Goal: Task Accomplishment & Management: Complete application form

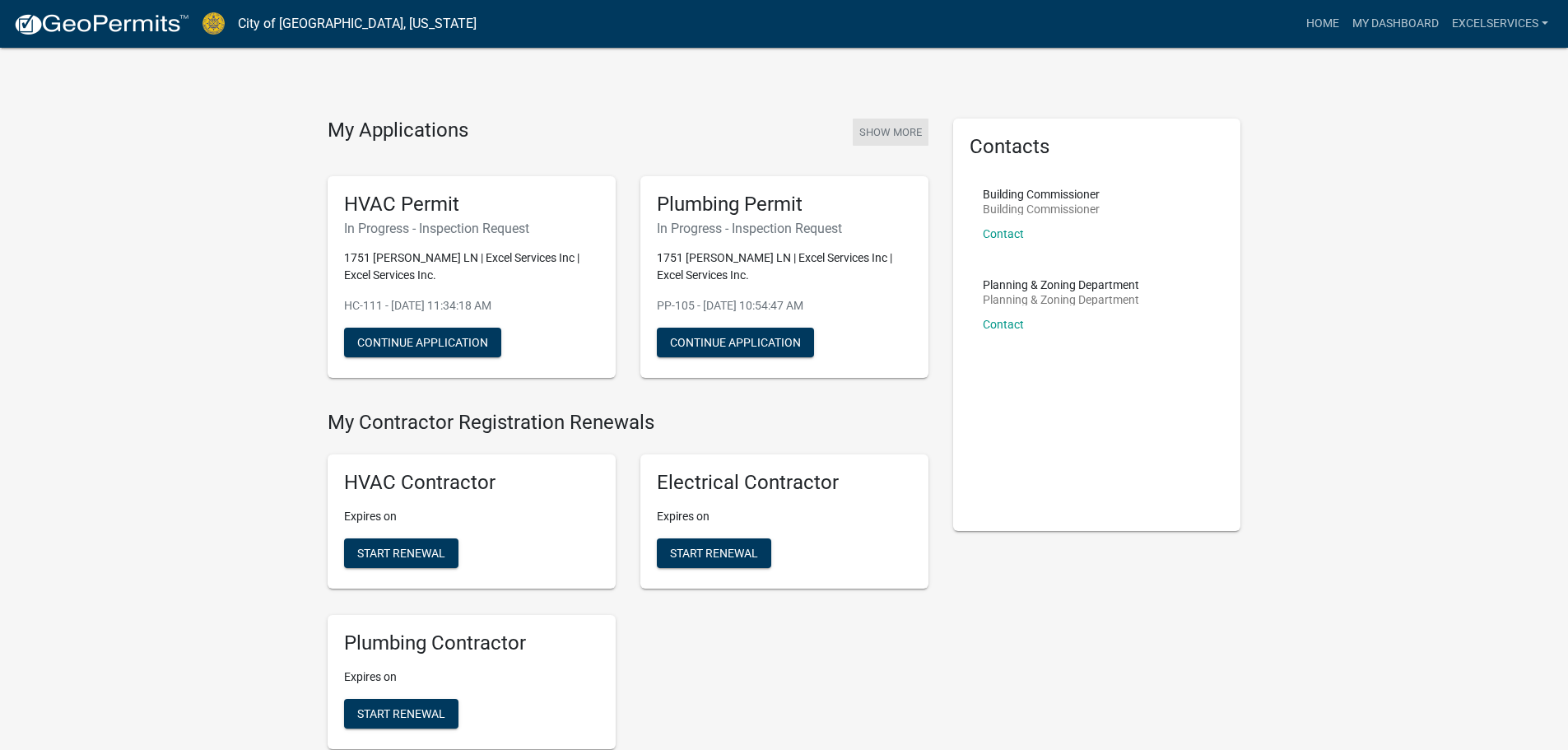
click at [902, 131] on button "Show More" at bounding box center [891, 132] width 76 height 27
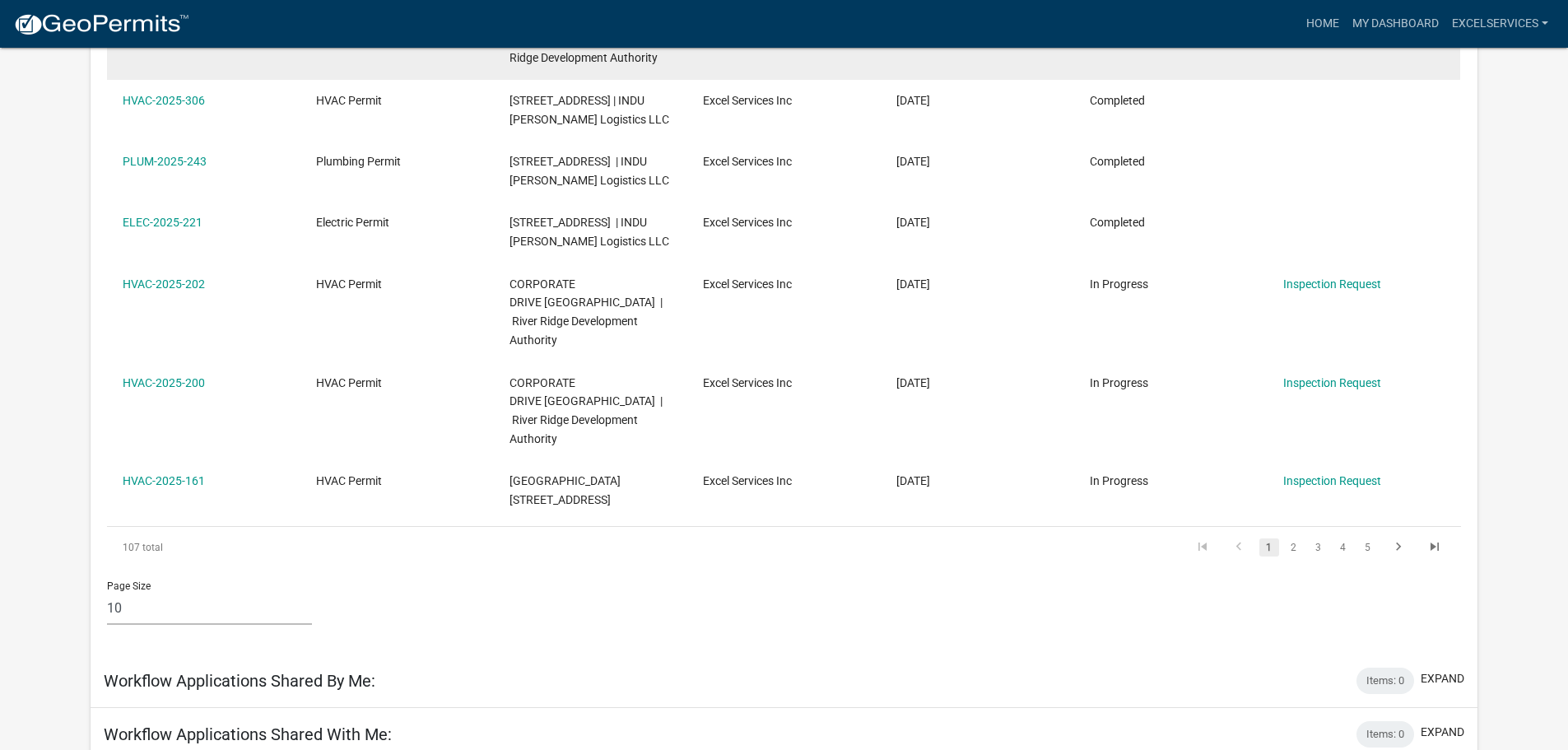
scroll to position [577, 0]
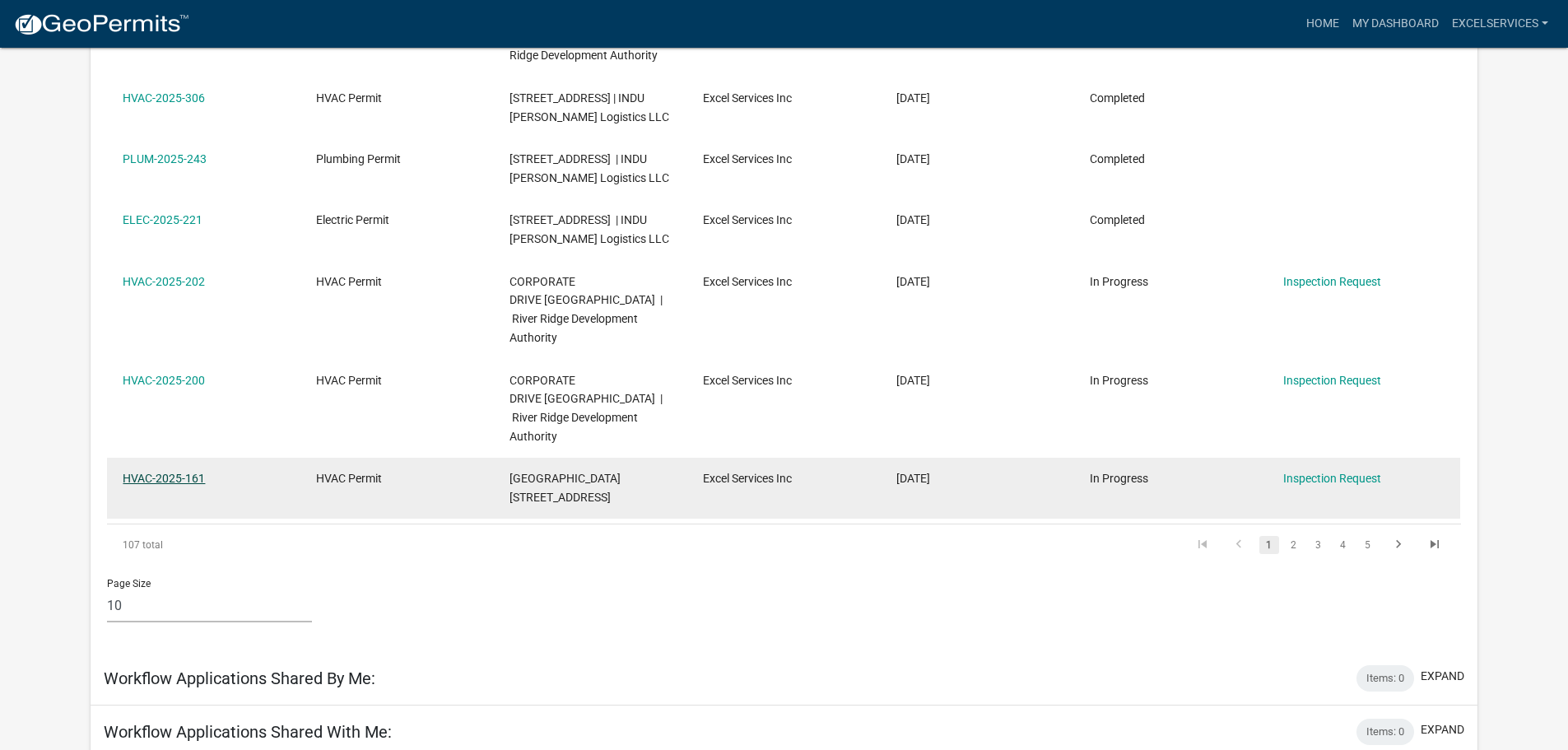
click at [167, 485] on link "HVAC-2025-161" at bounding box center [164, 478] width 82 height 13
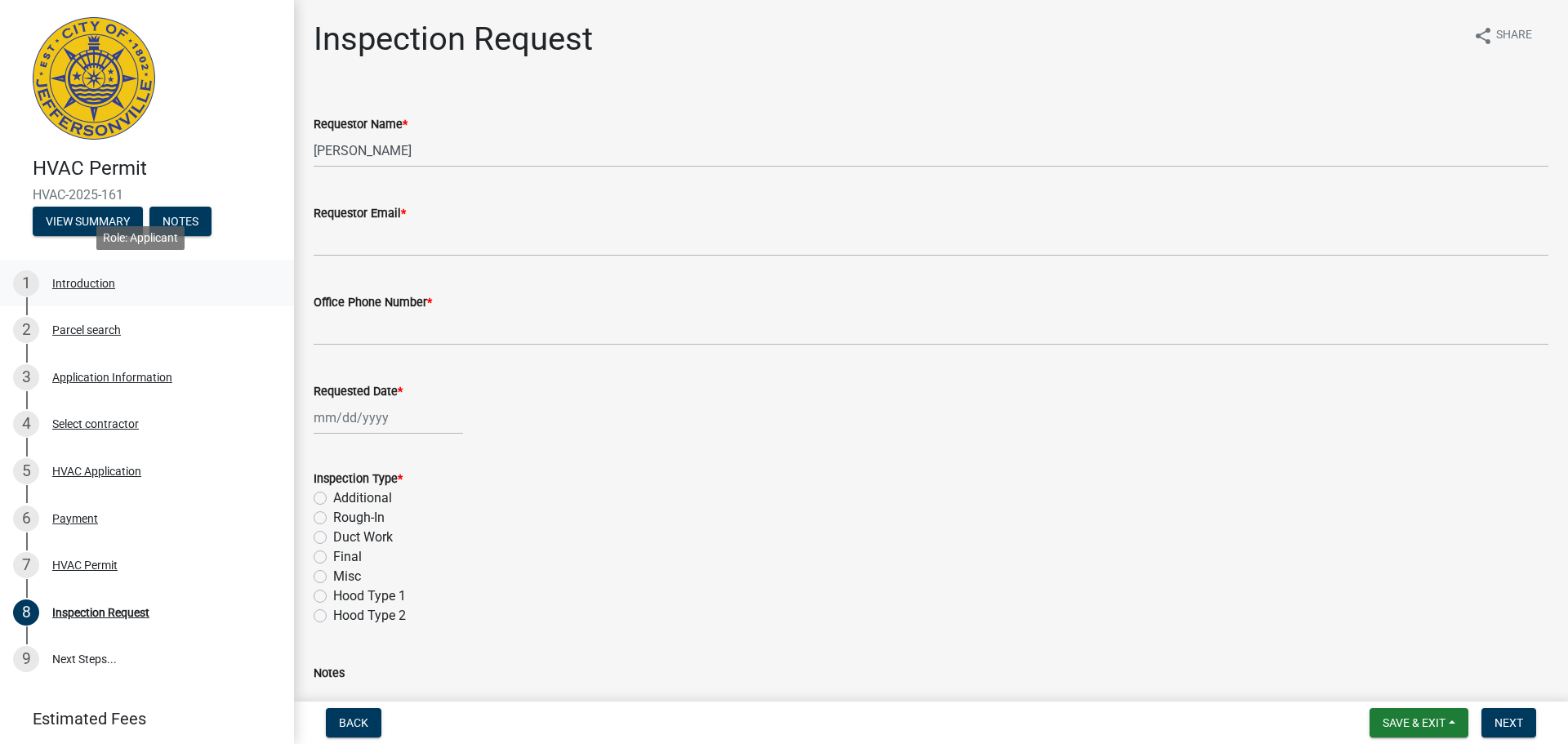
click at [73, 289] on div "Introduction" at bounding box center [83, 283] width 63 height 12
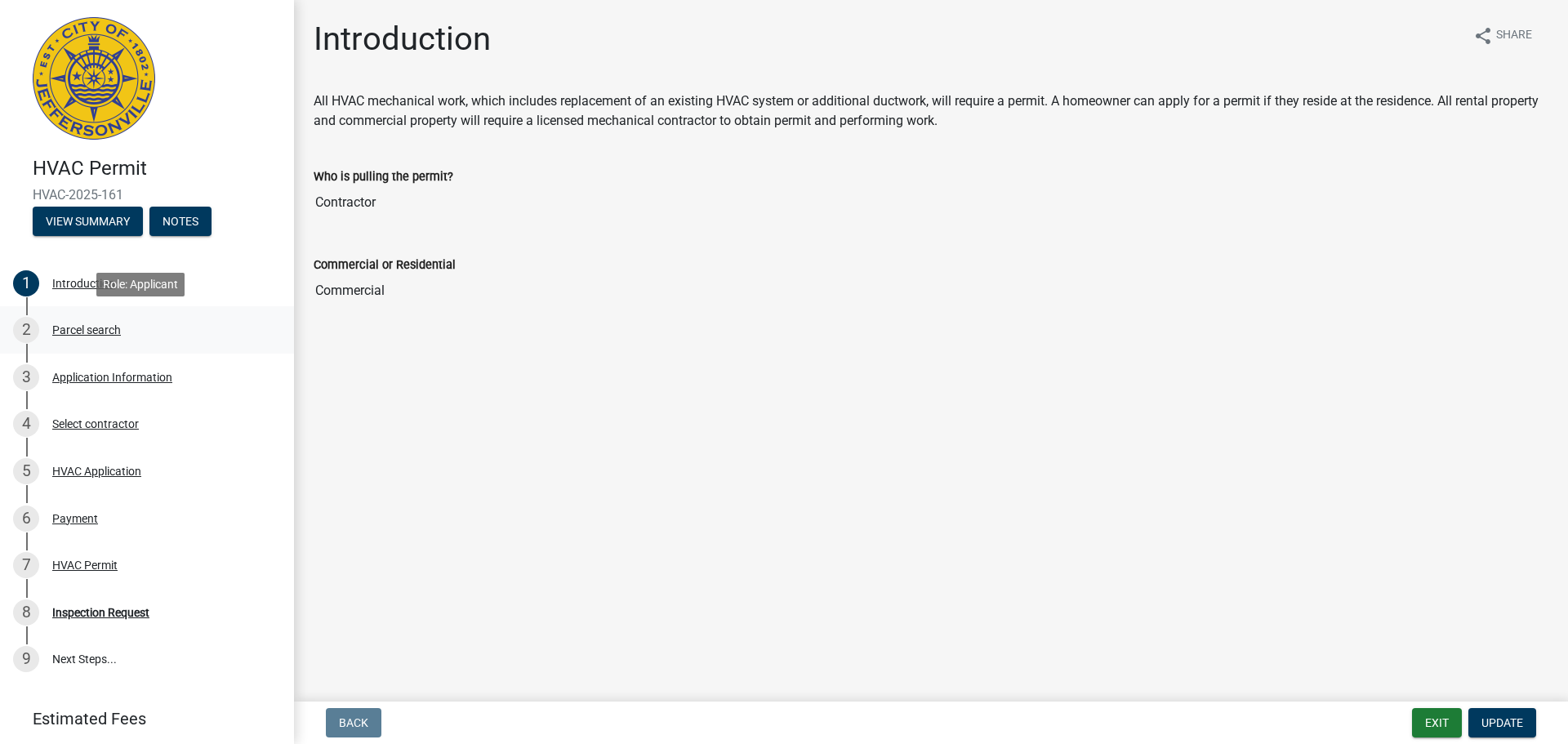
click at [74, 331] on div "Parcel search" at bounding box center [86, 330] width 68 height 12
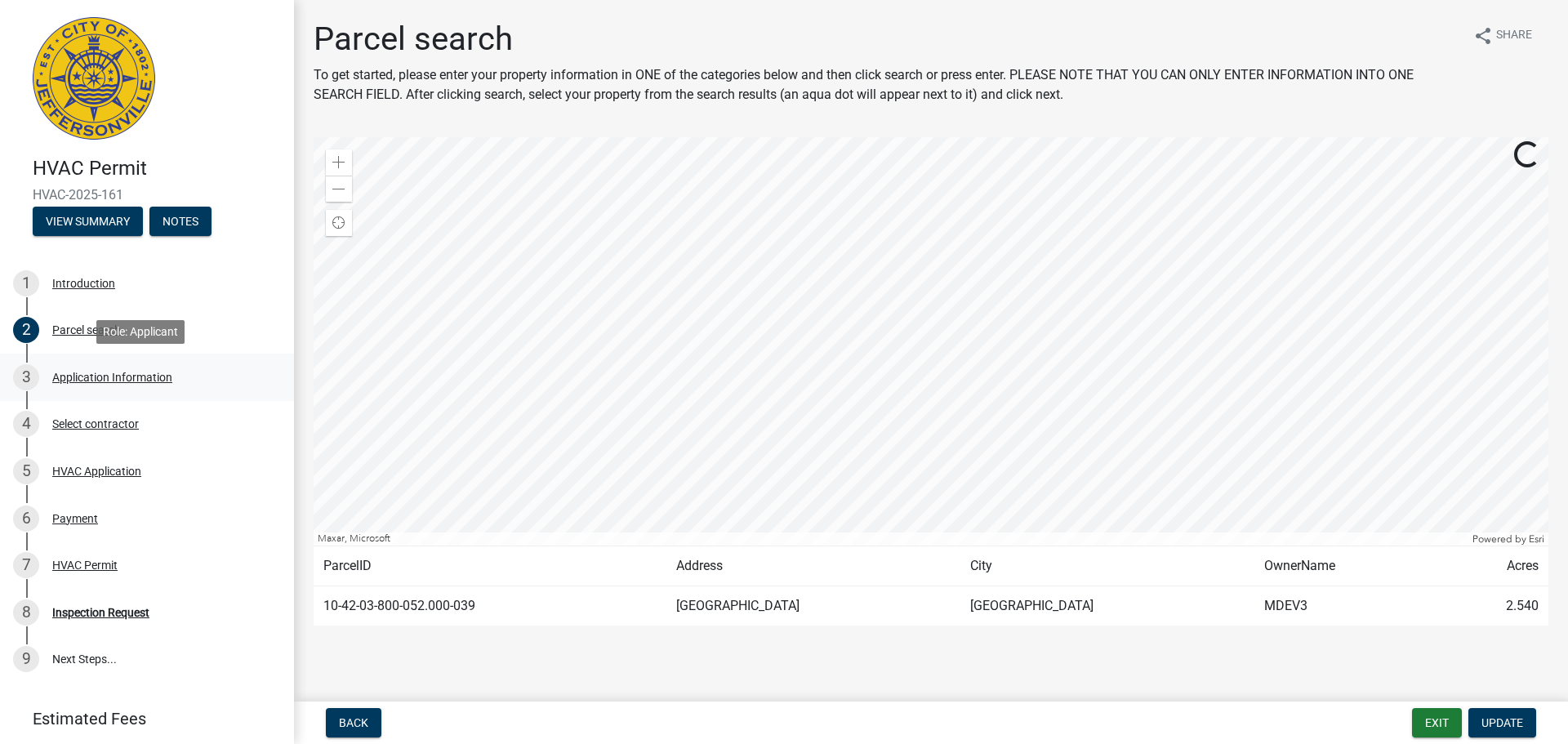
click at [80, 377] on div "Application Information" at bounding box center [112, 377] width 120 height 12
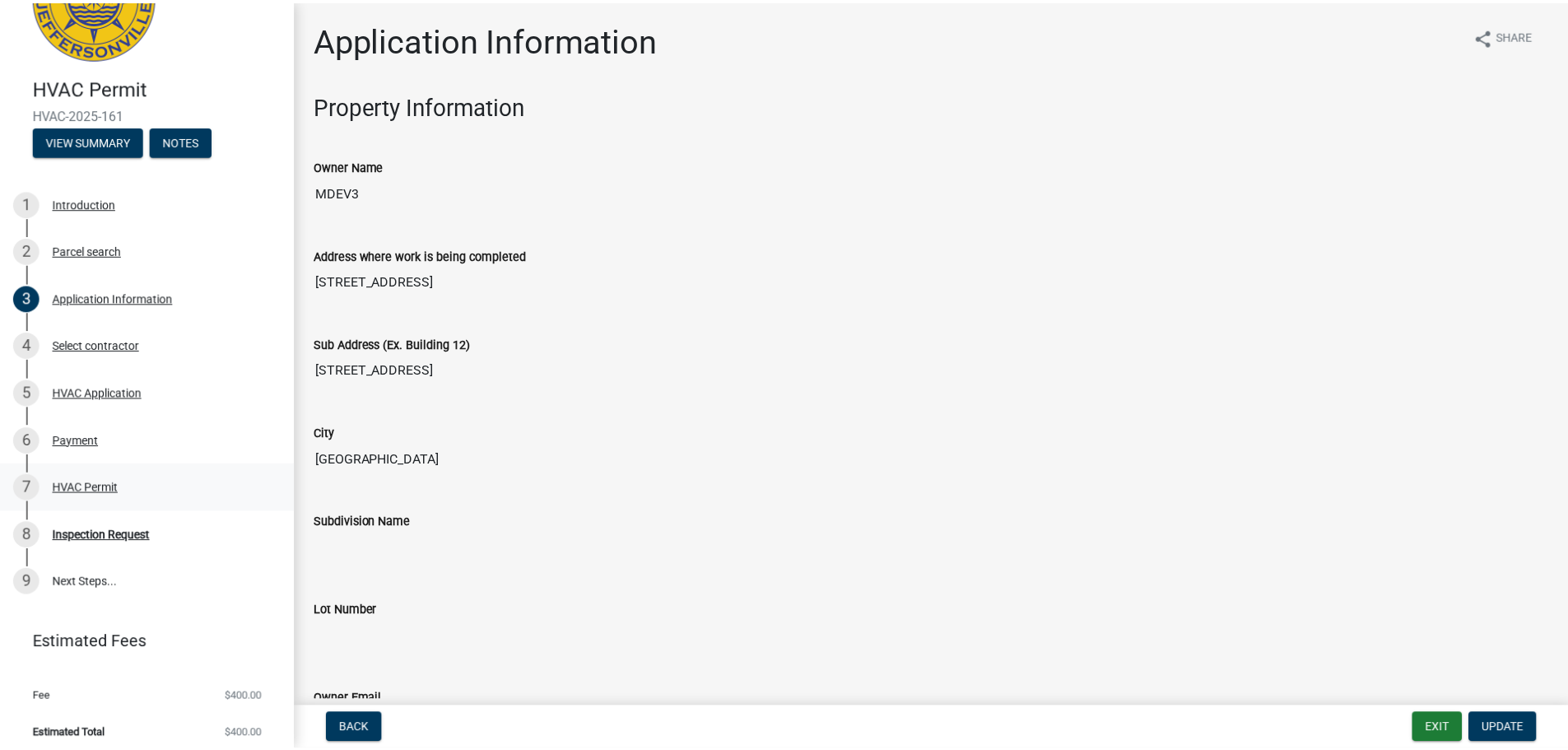
scroll to position [91, 0]
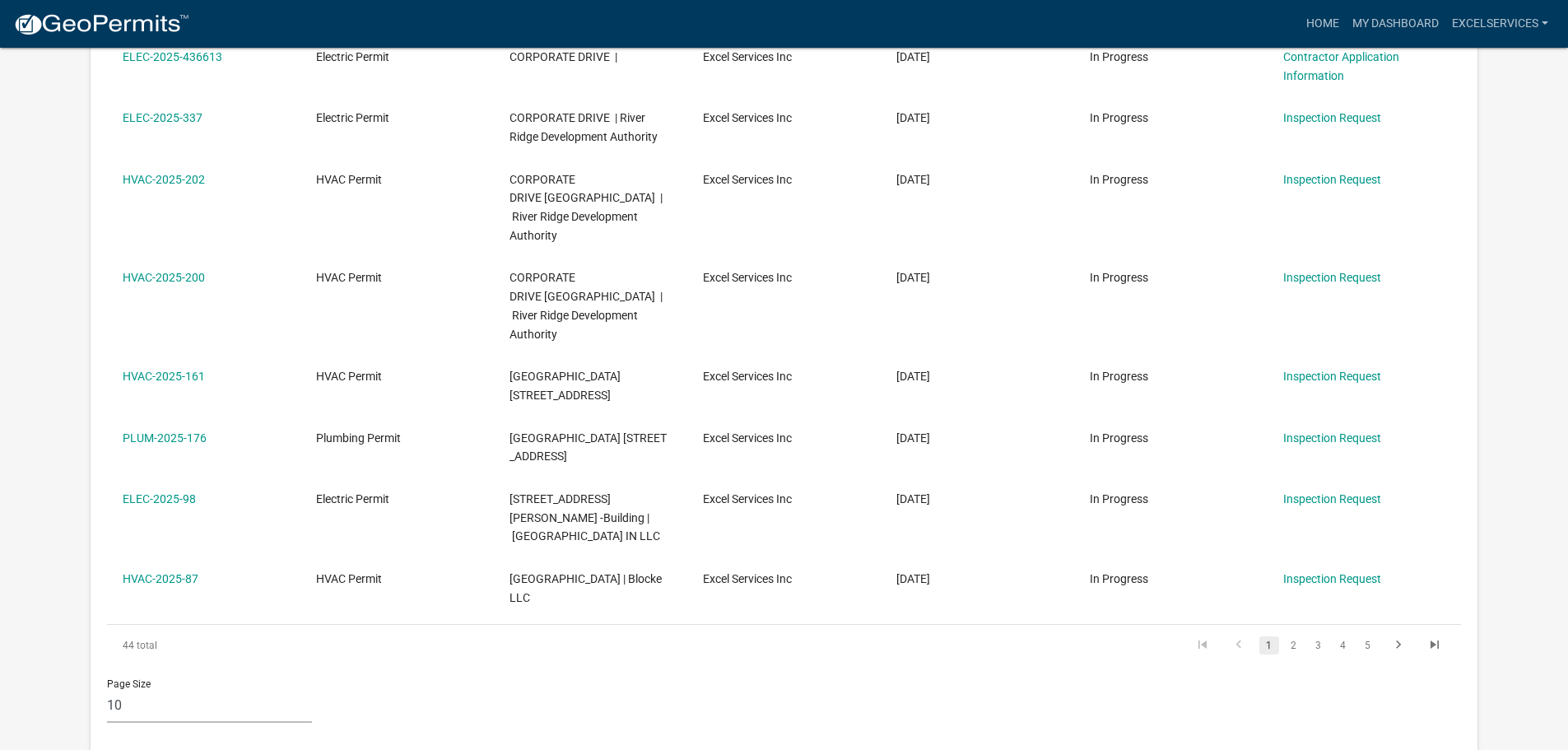
scroll to position [1730, 0]
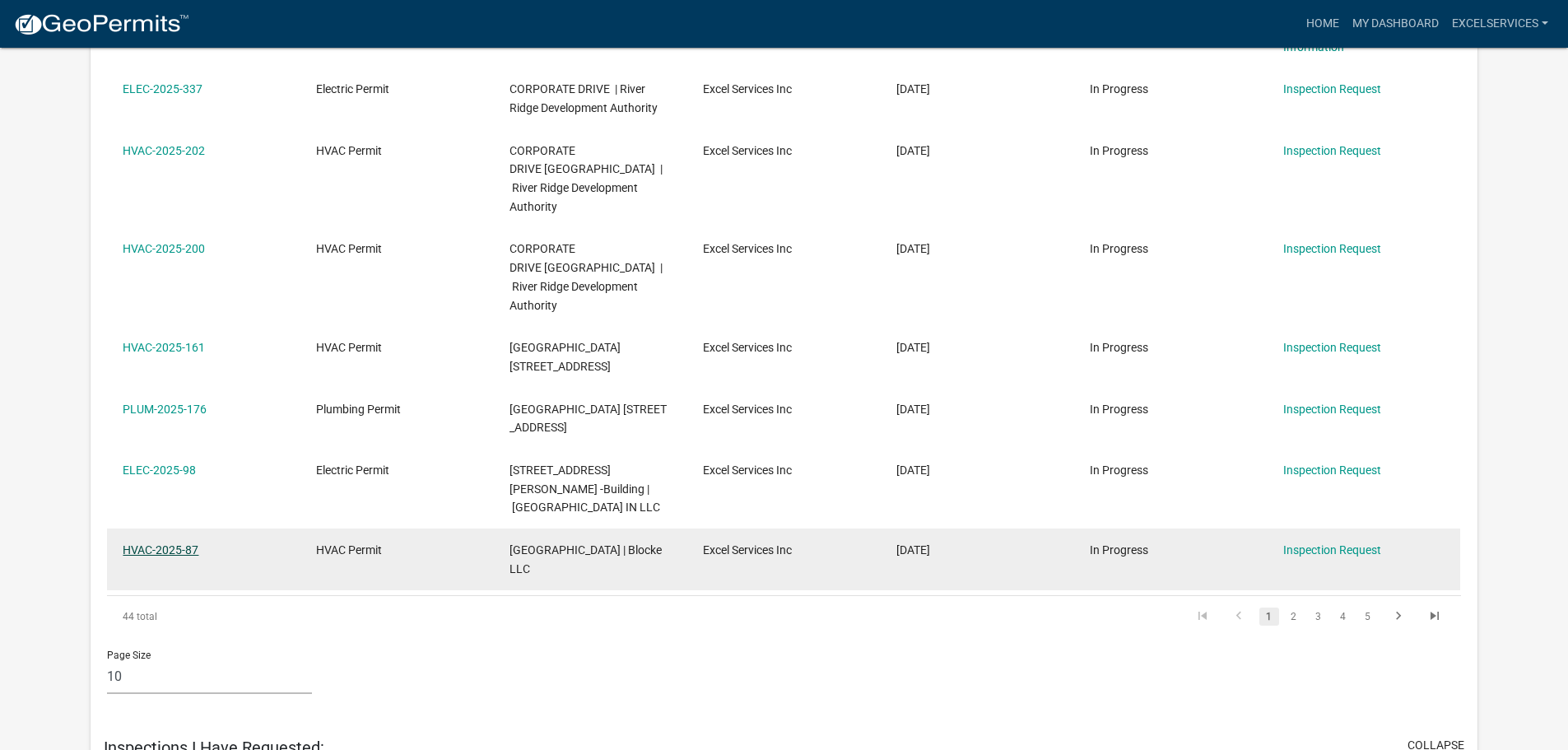
click at [173, 544] on link "HVAC-2025-87" at bounding box center [160, 550] width 76 height 13
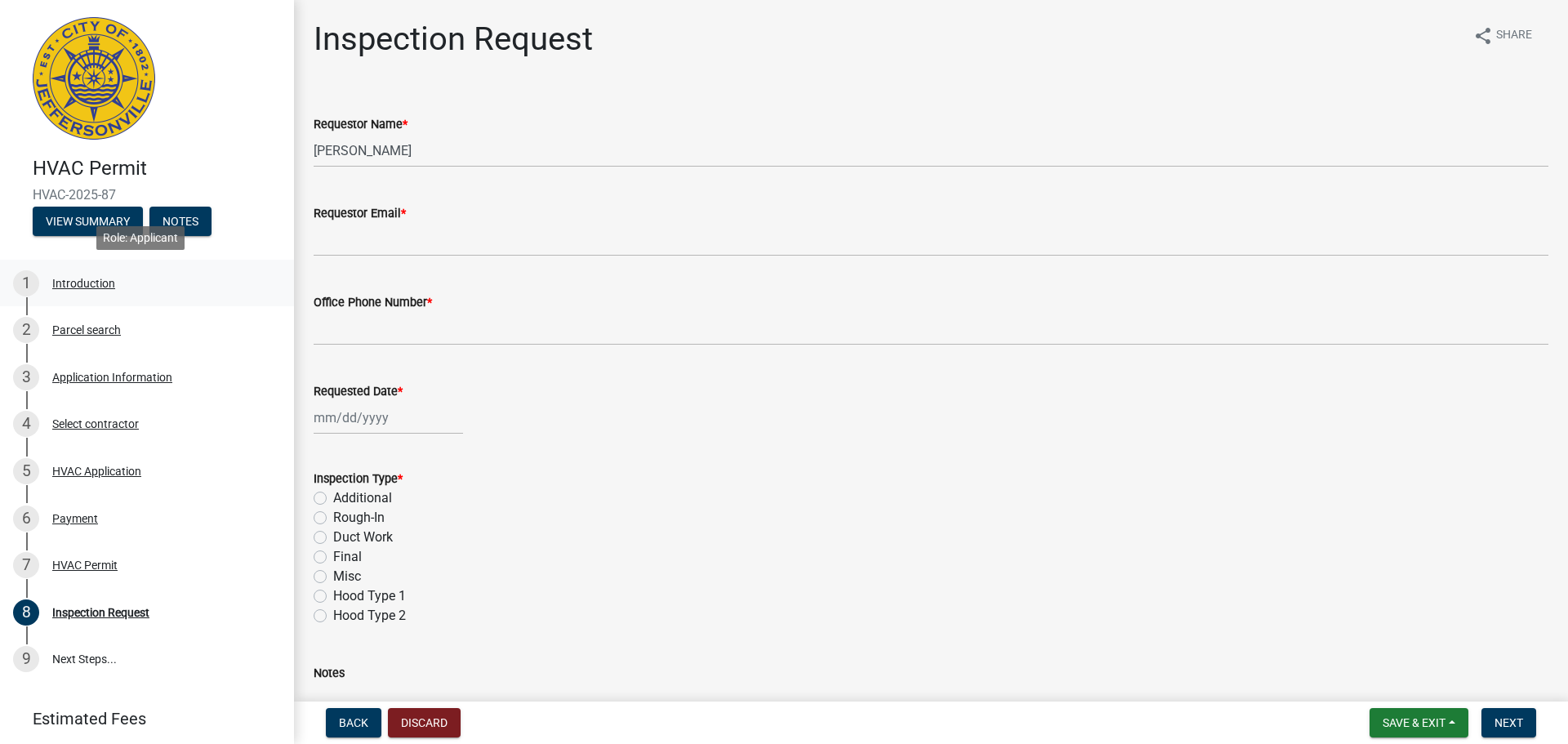
click at [96, 286] on div "Introduction" at bounding box center [83, 283] width 63 height 12
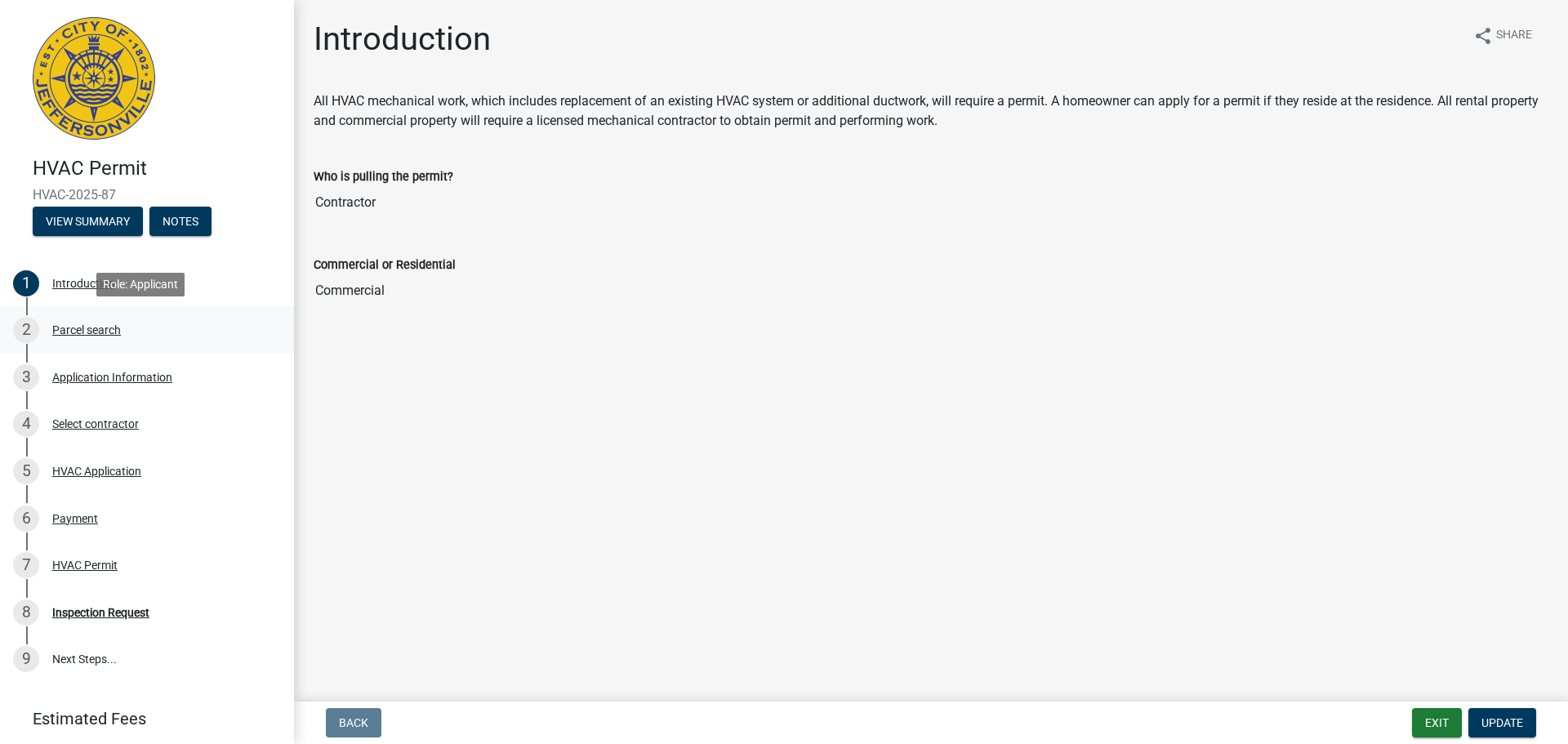
click at [81, 335] on div "Parcel search" at bounding box center [86, 330] width 68 height 12
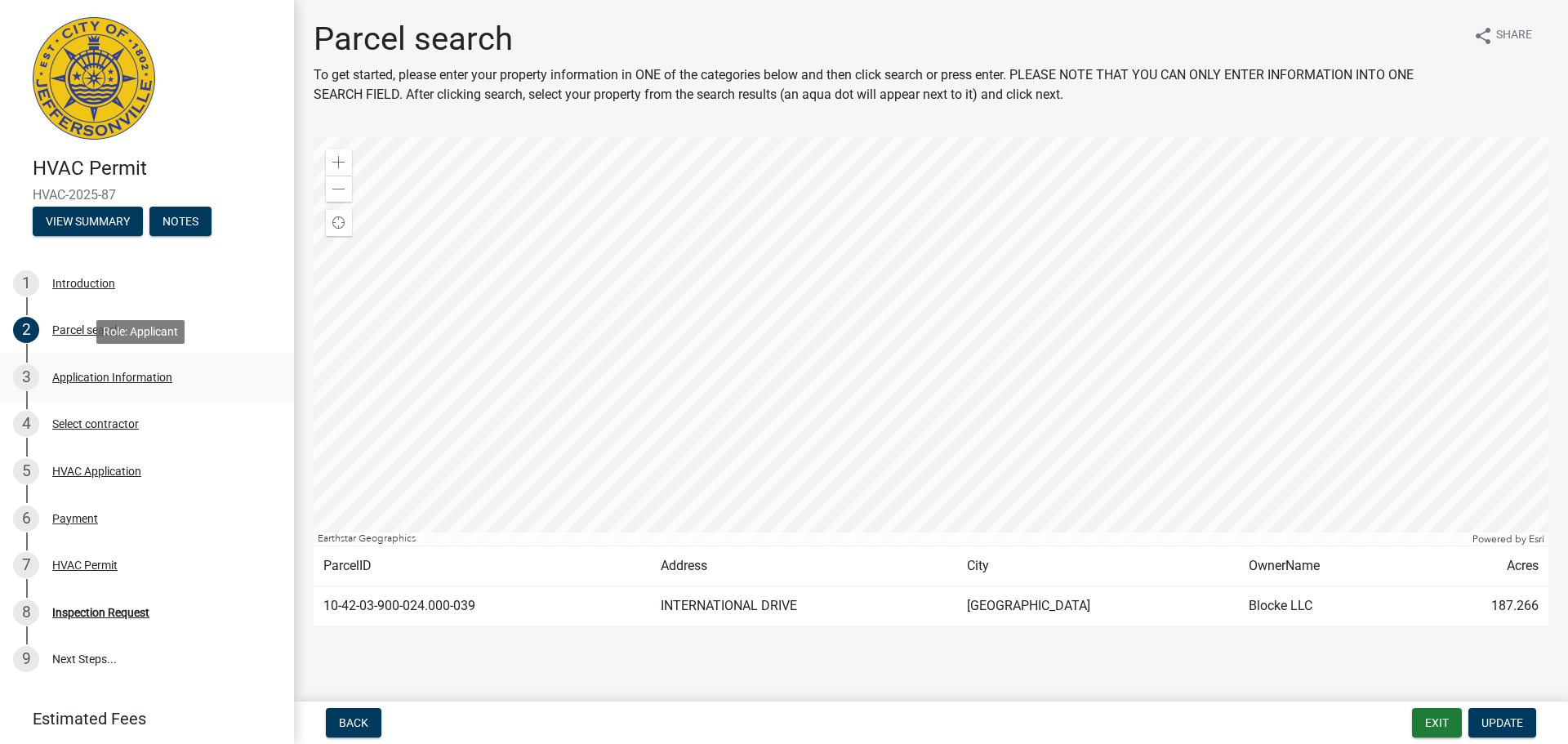
click at [81, 368] on div "3 Application Information" at bounding box center [140, 377] width 254 height 26
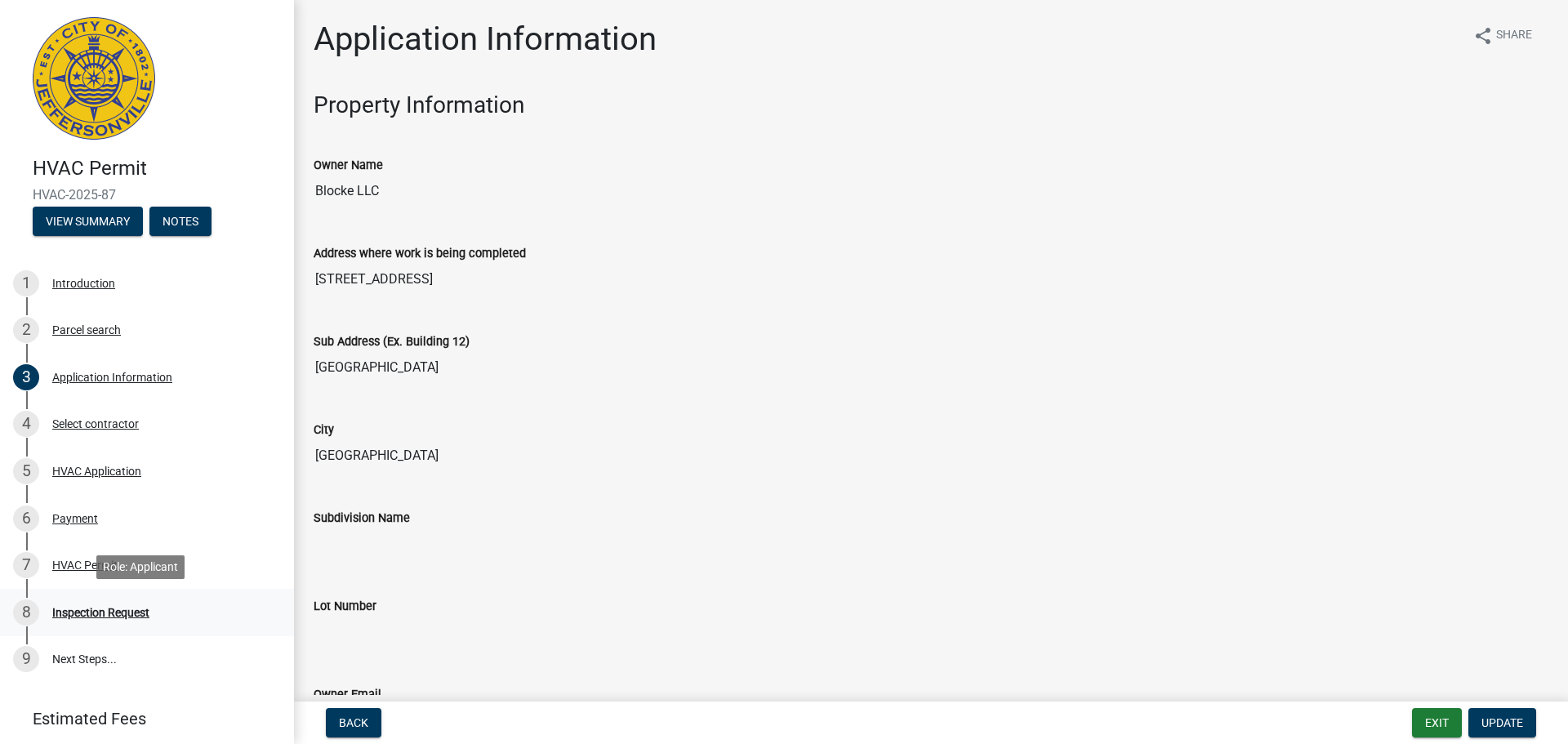
click at [92, 612] on div "Inspection Request" at bounding box center [101, 613] width 98 height 12
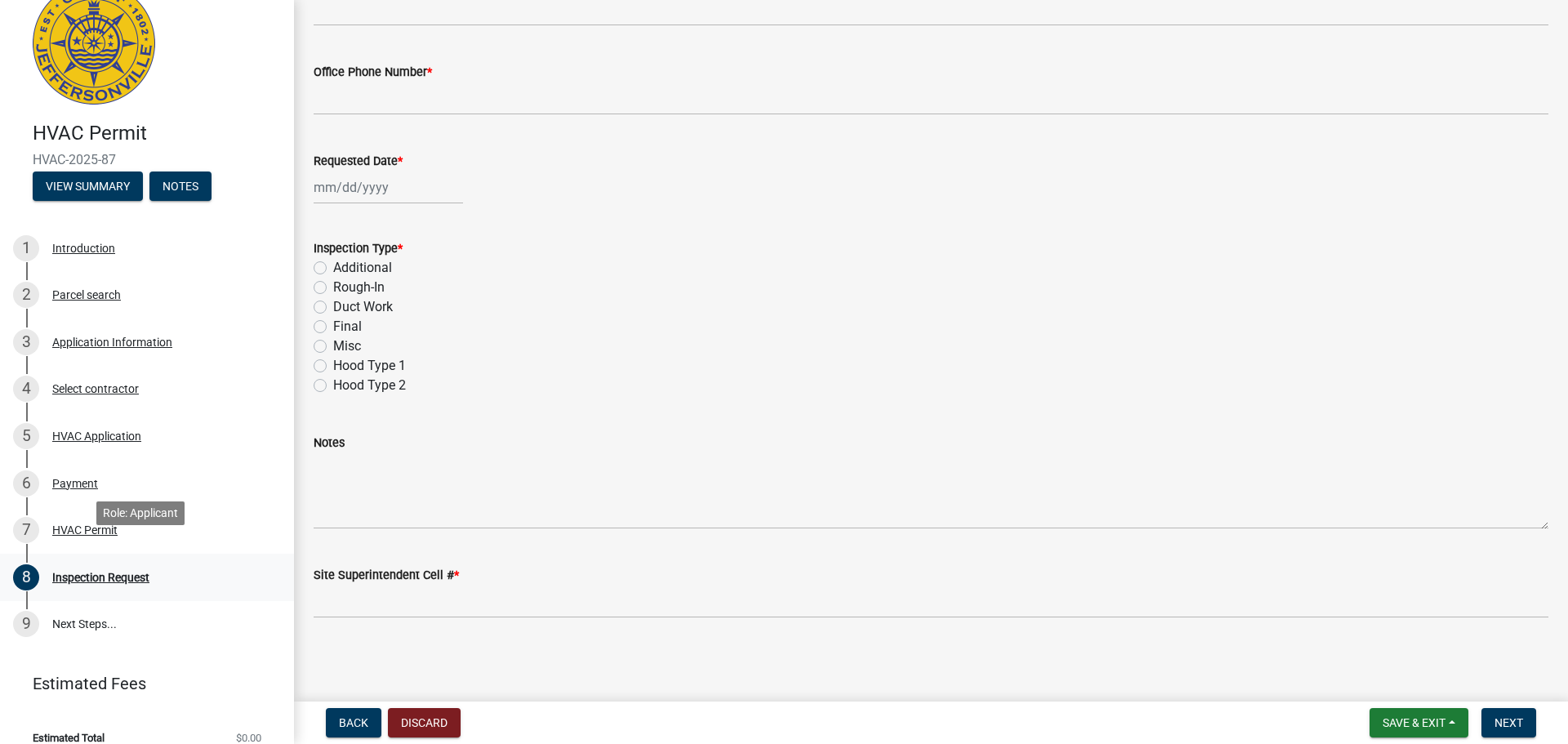
scroll to position [54, 0]
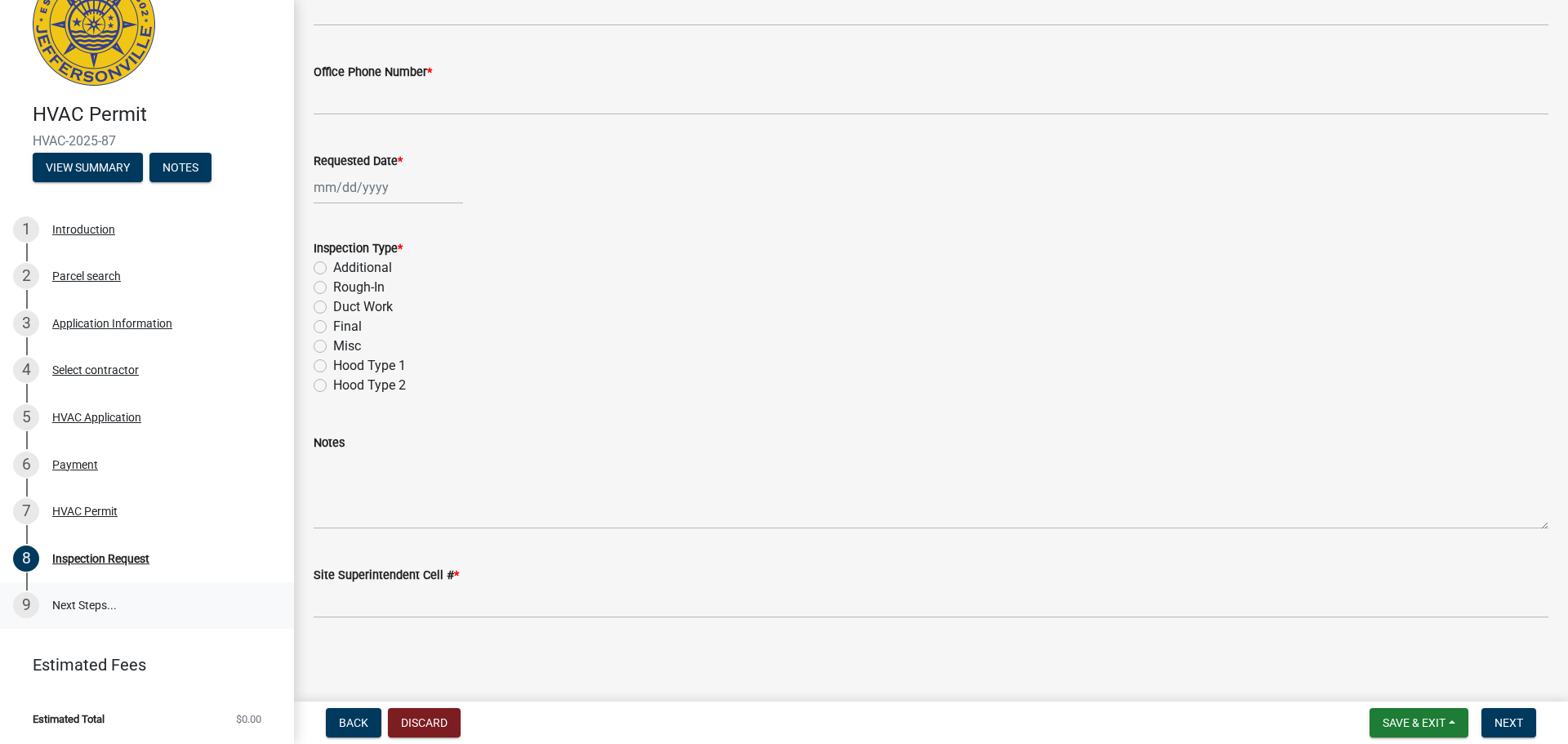
click at [91, 607] on link "9 Next Steps..." at bounding box center [147, 606] width 294 height 47
click at [90, 607] on link "9 Next Steps..." at bounding box center [147, 606] width 294 height 47
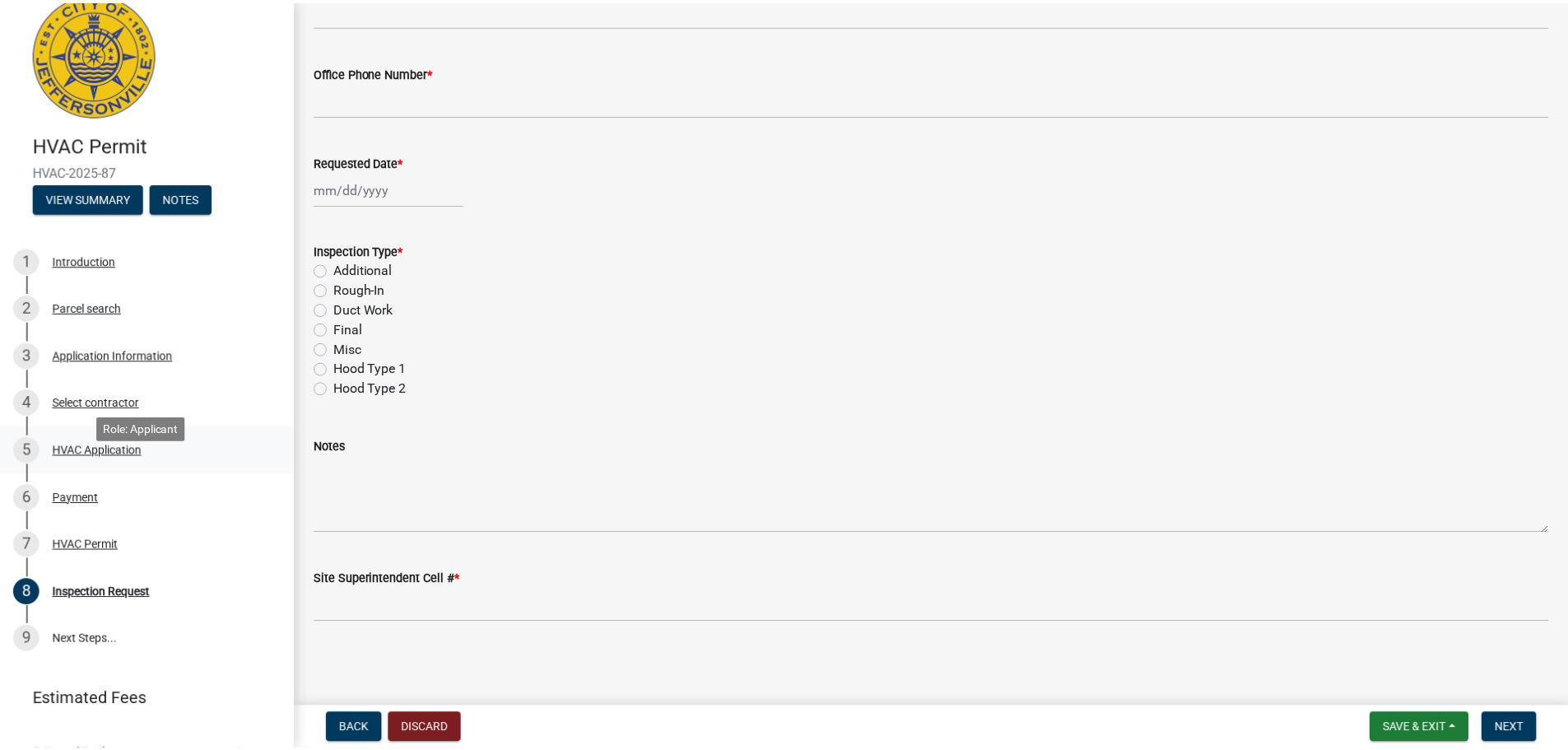
scroll to position [0, 0]
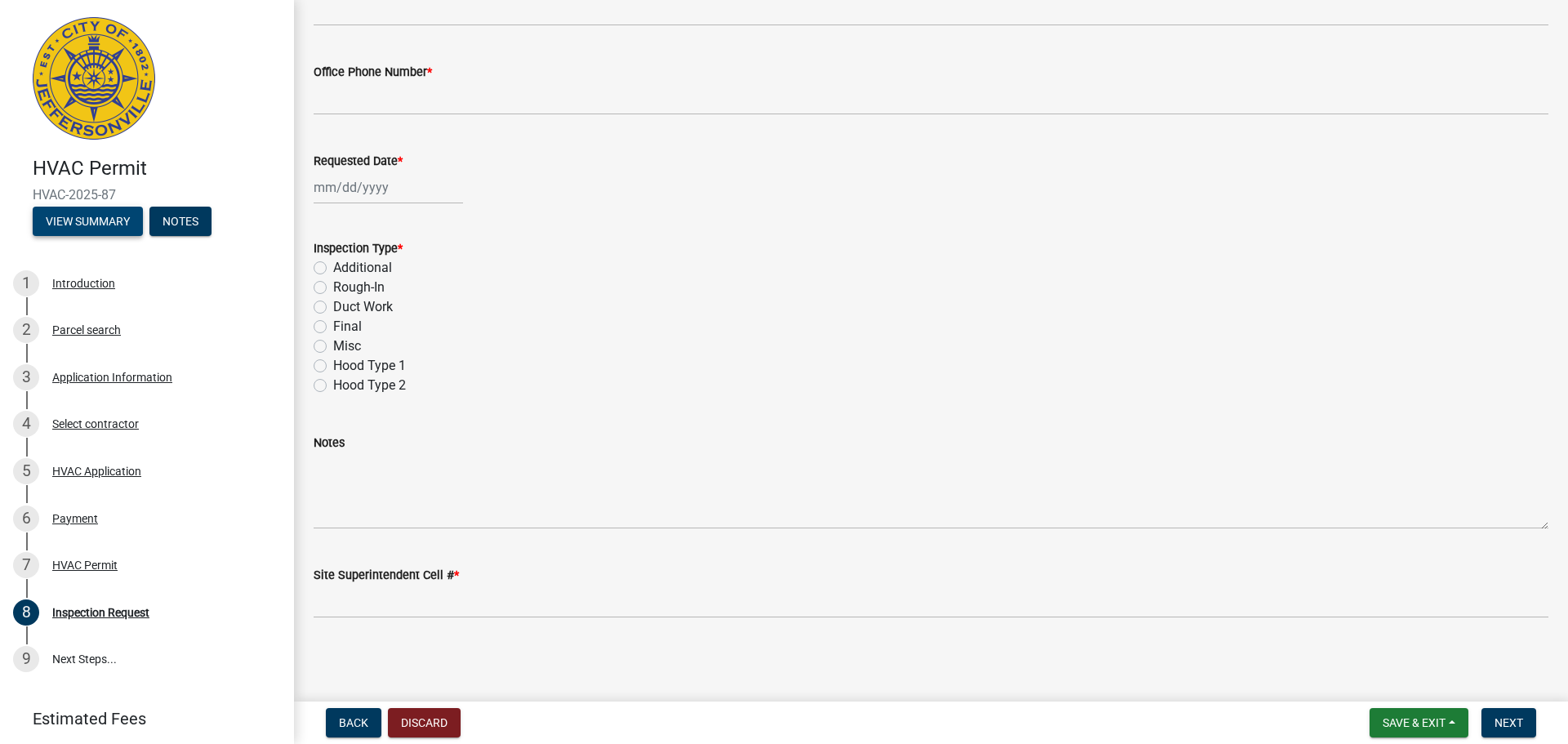
click at [89, 224] on button "View Summary" at bounding box center [88, 221] width 110 height 29
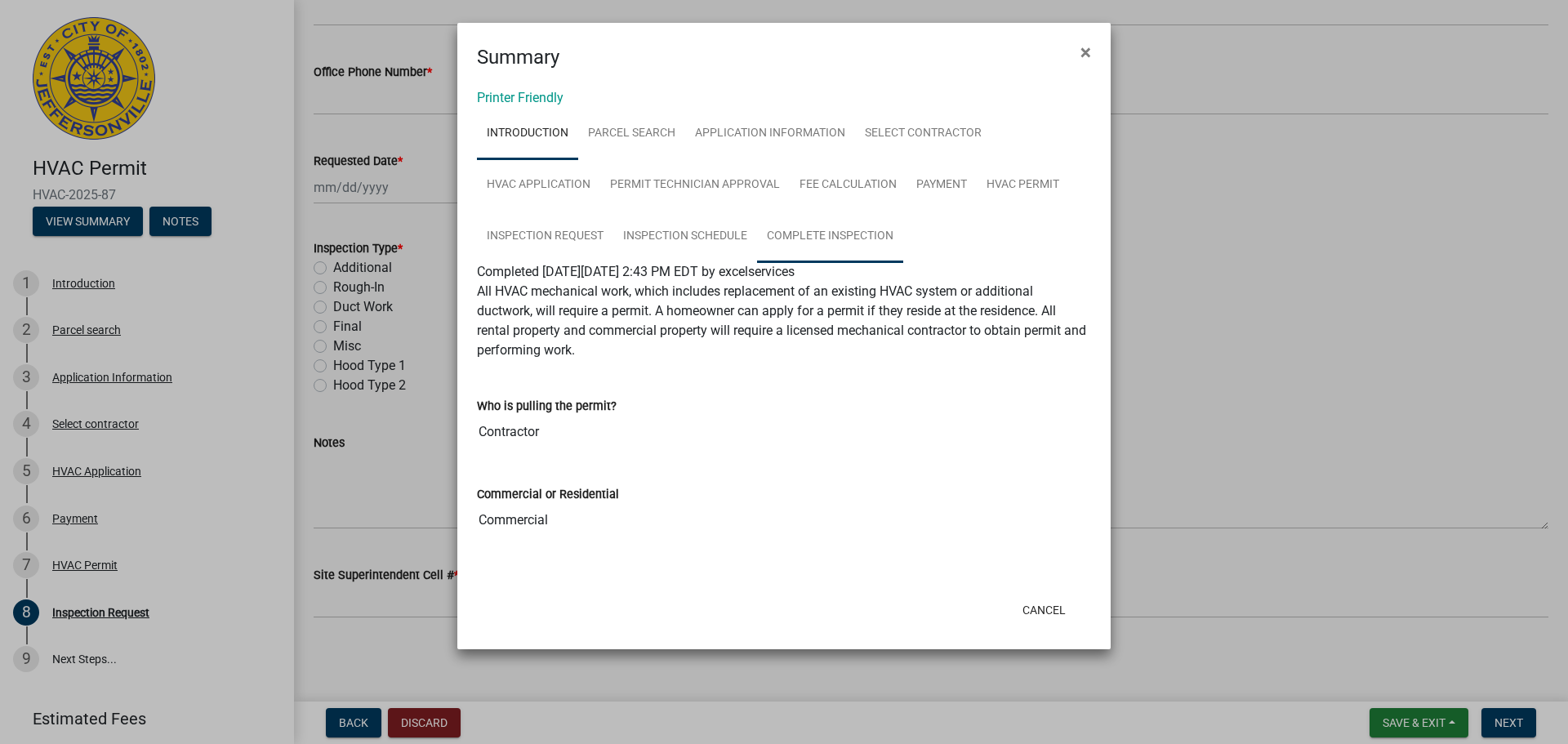
click at [806, 233] on link "Complete Inspection" at bounding box center [830, 237] width 146 height 52
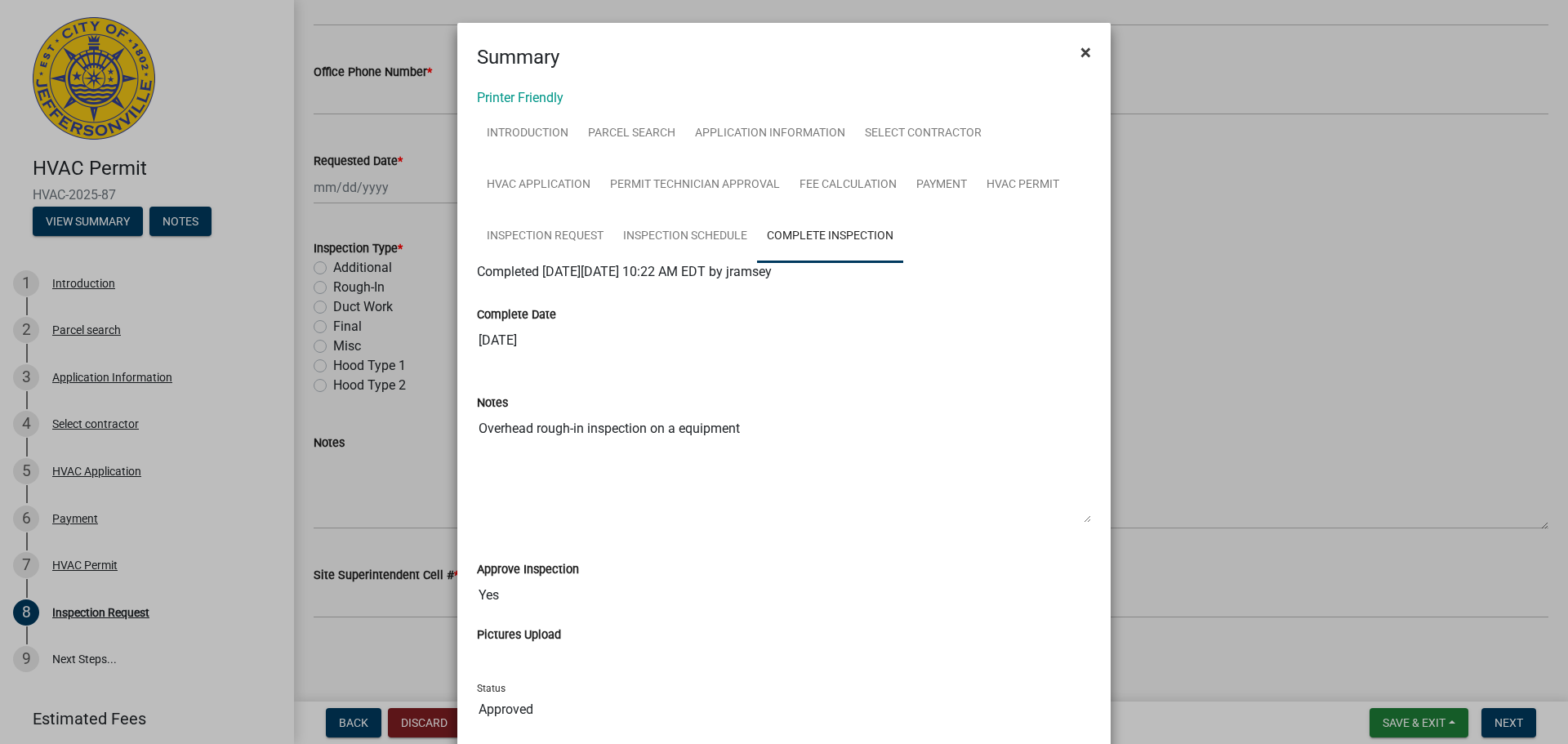
click at [1080, 44] on span "×" at bounding box center [1086, 52] width 11 height 23
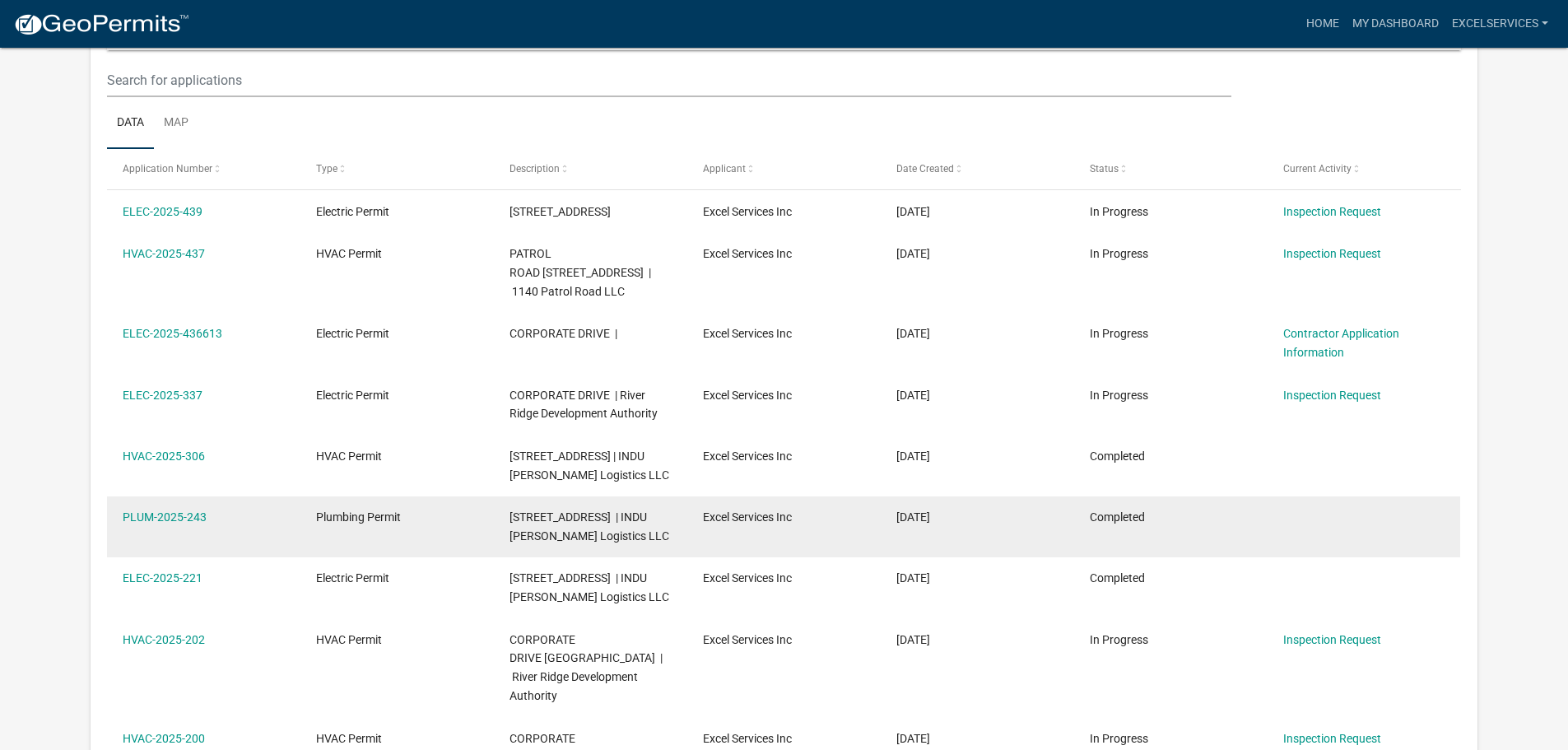
scroll to position [494, 0]
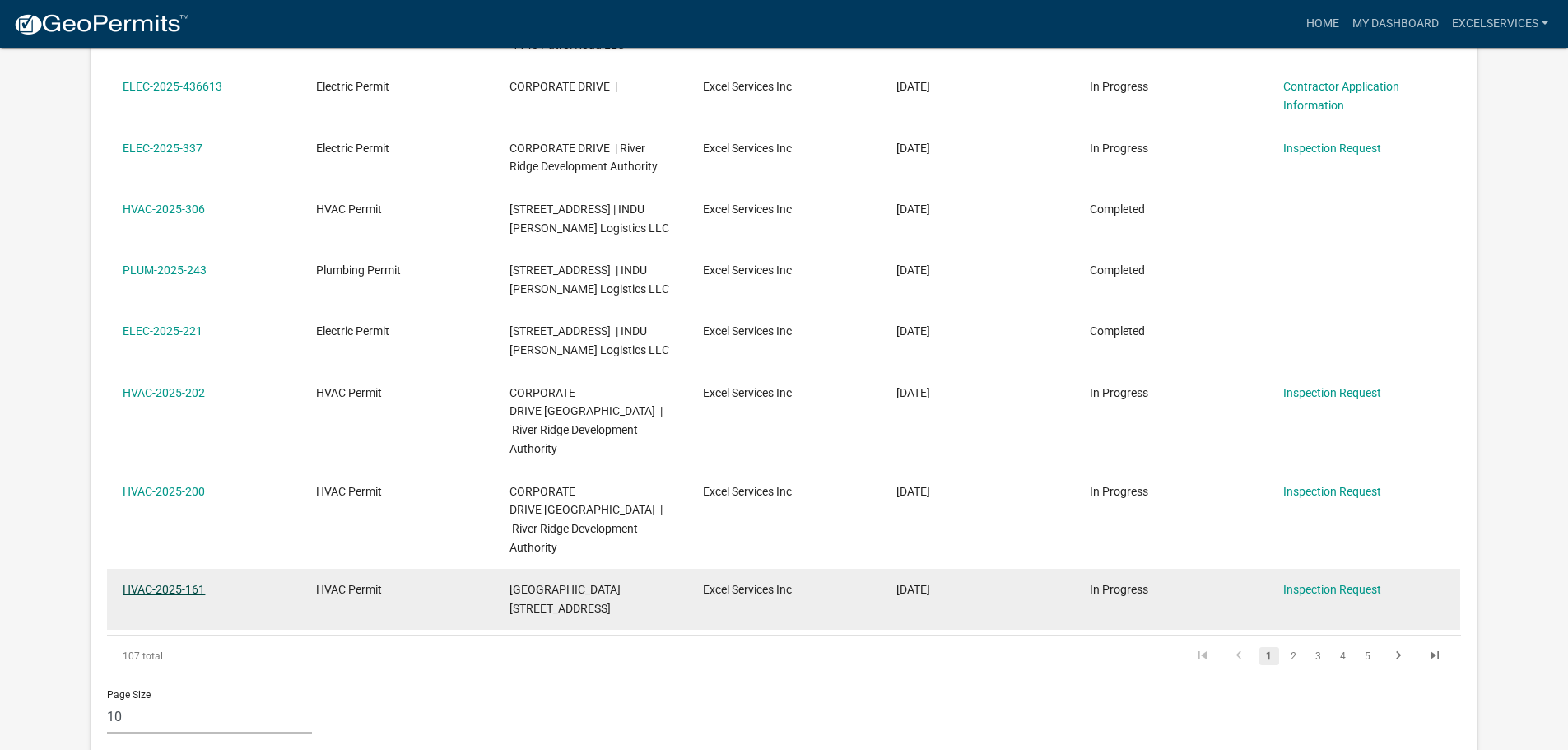
click at [189, 596] on link "HVAC-2025-161" at bounding box center [164, 589] width 82 height 13
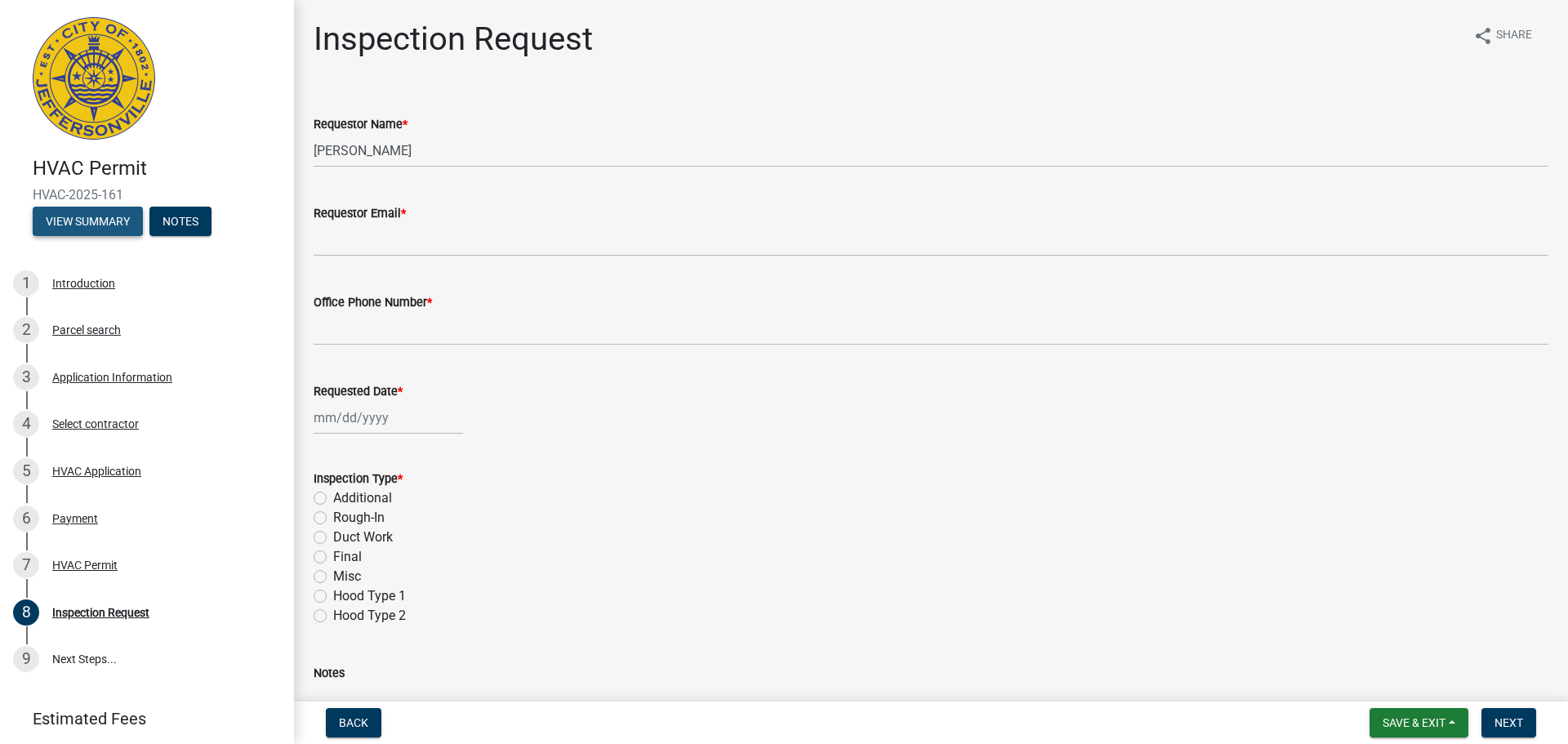
click at [89, 211] on button "View Summary" at bounding box center [88, 221] width 110 height 29
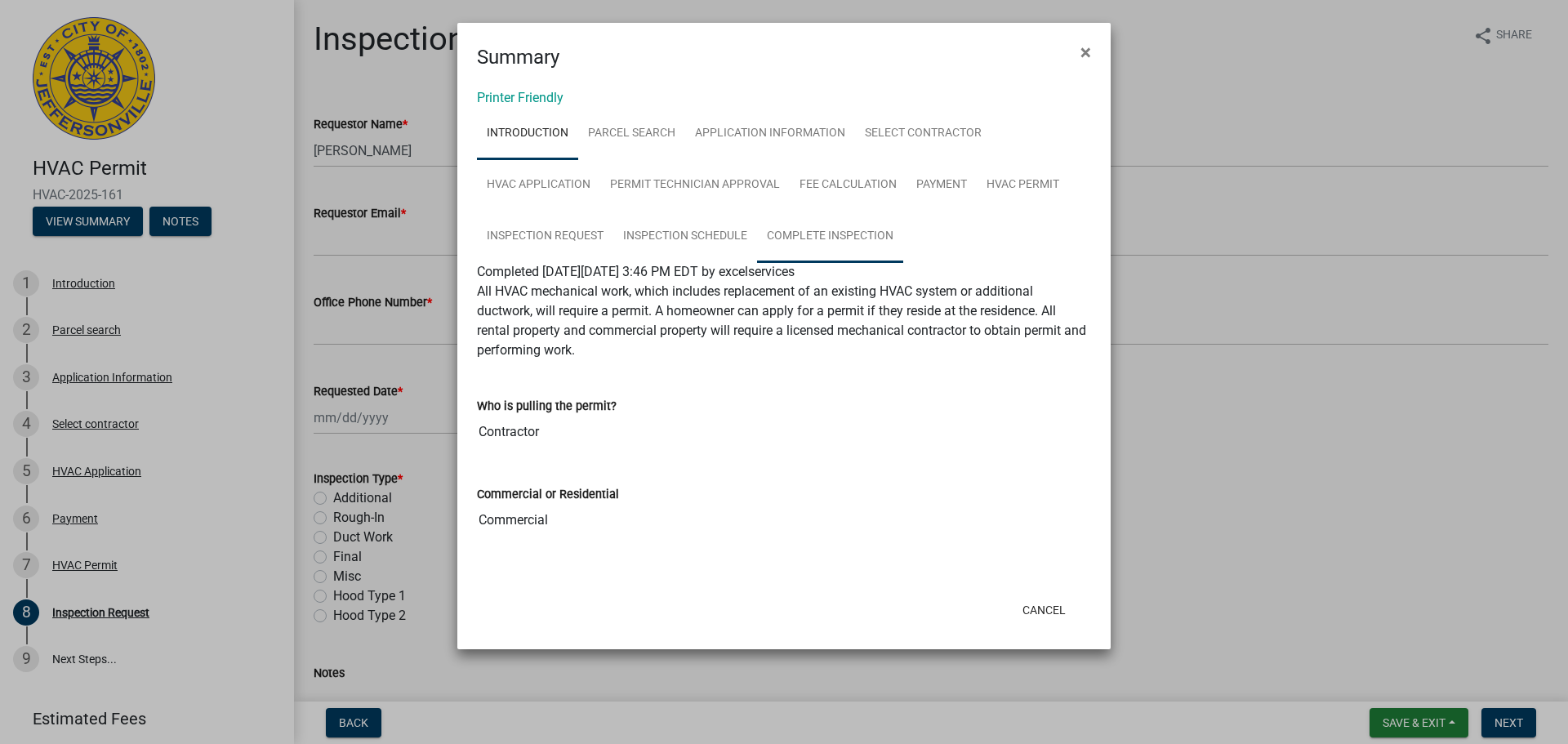
click at [800, 231] on link "Complete Inspection" at bounding box center [830, 237] width 146 height 52
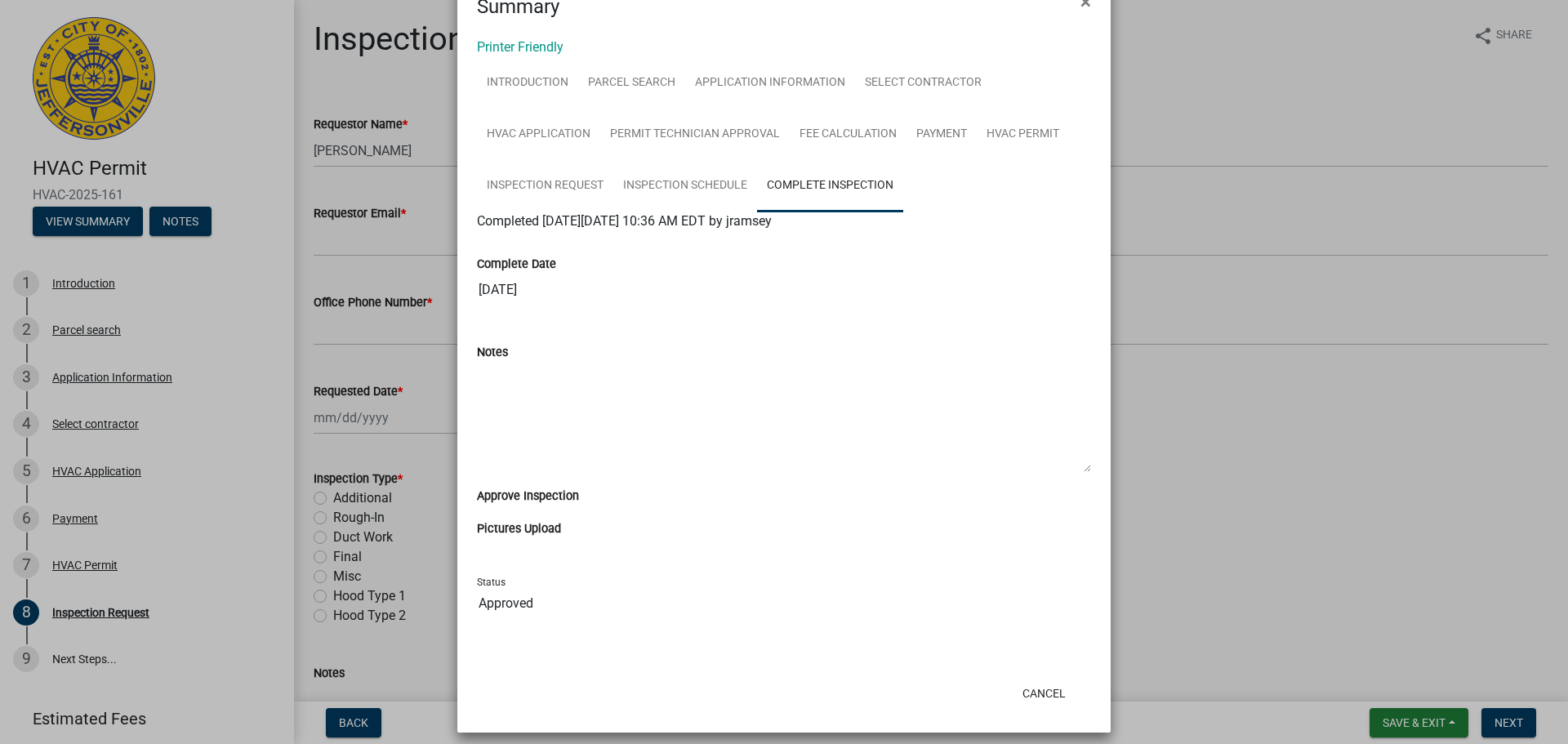
scroll to position [62, 0]
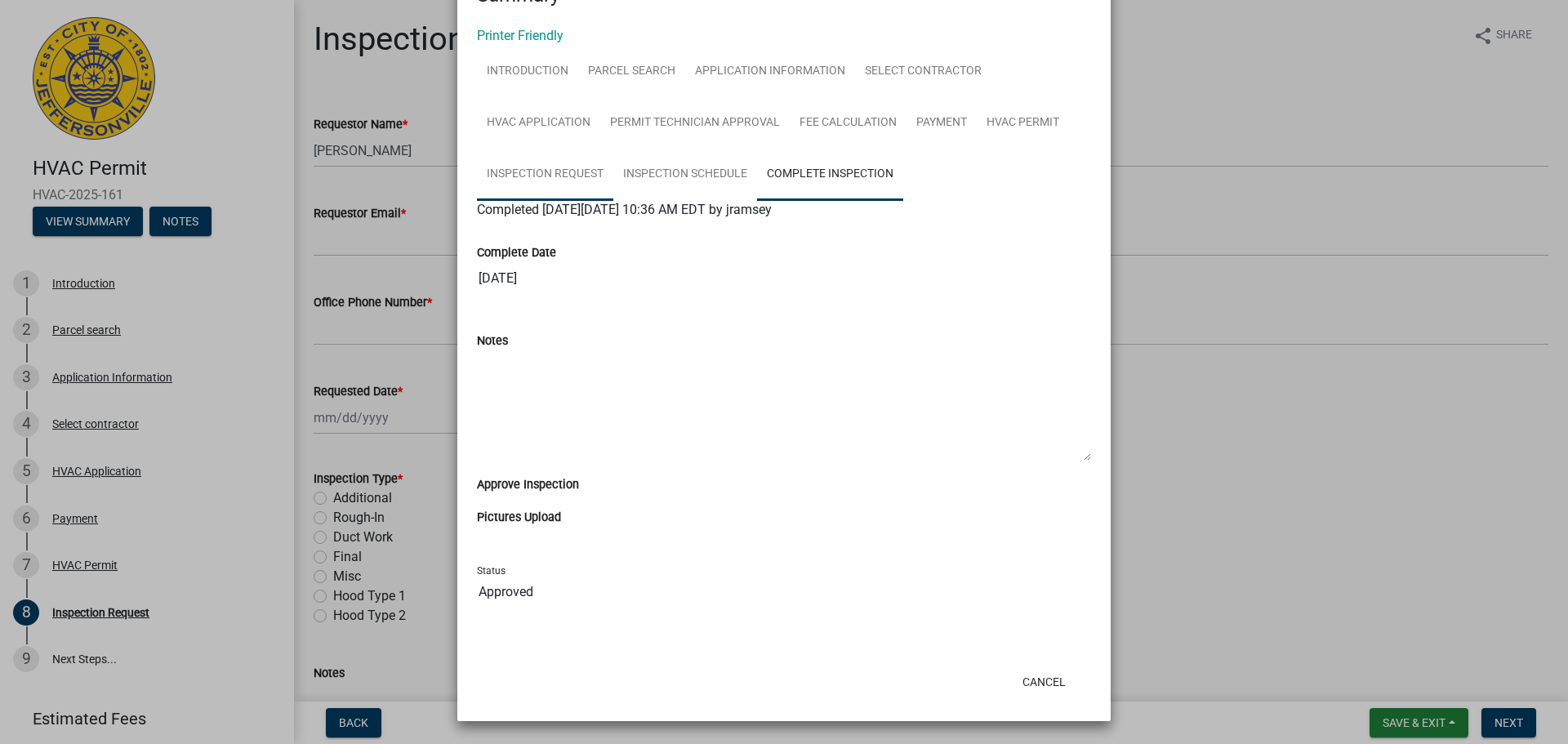
click at [570, 167] on link "Inspection Request" at bounding box center [545, 175] width 137 height 52
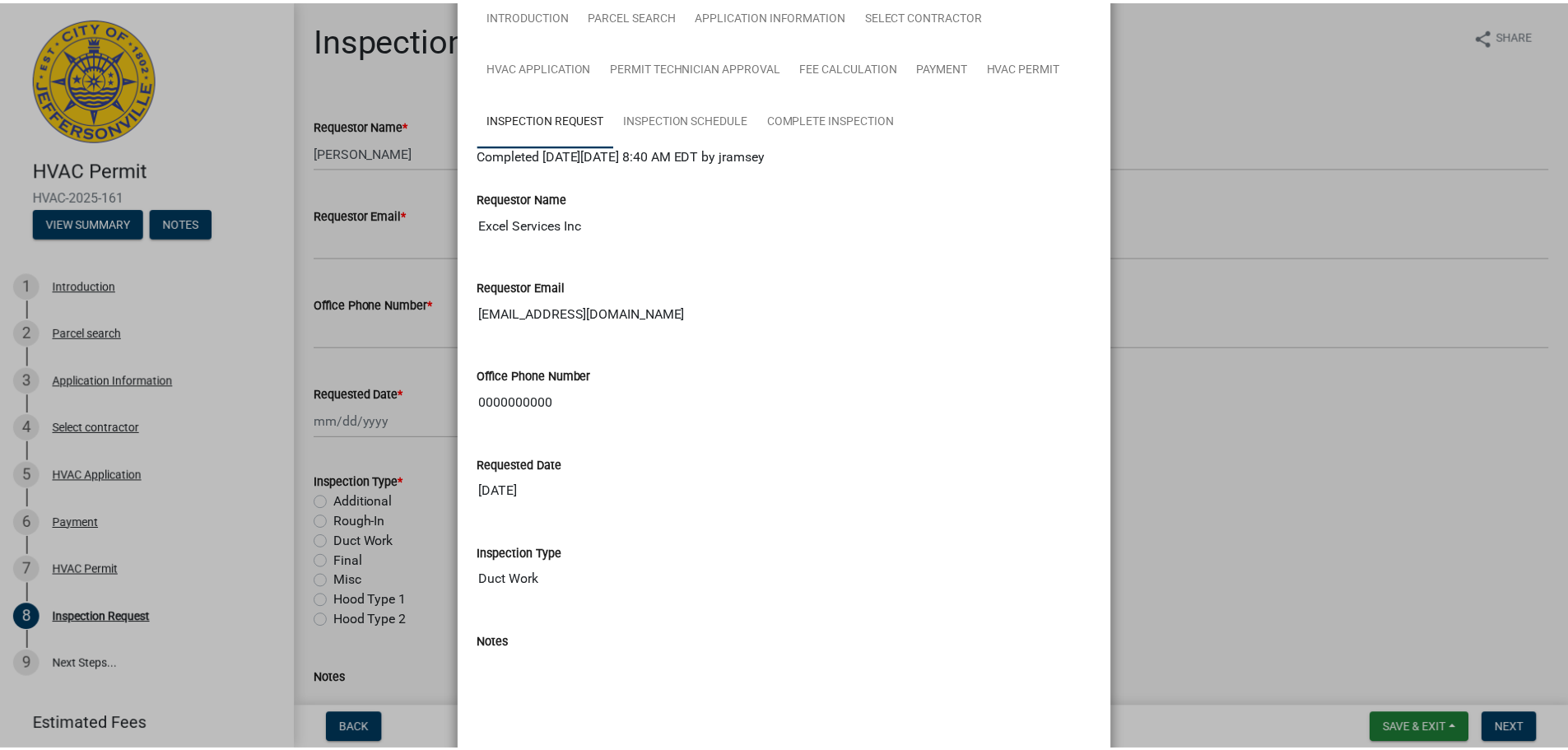
scroll to position [0, 0]
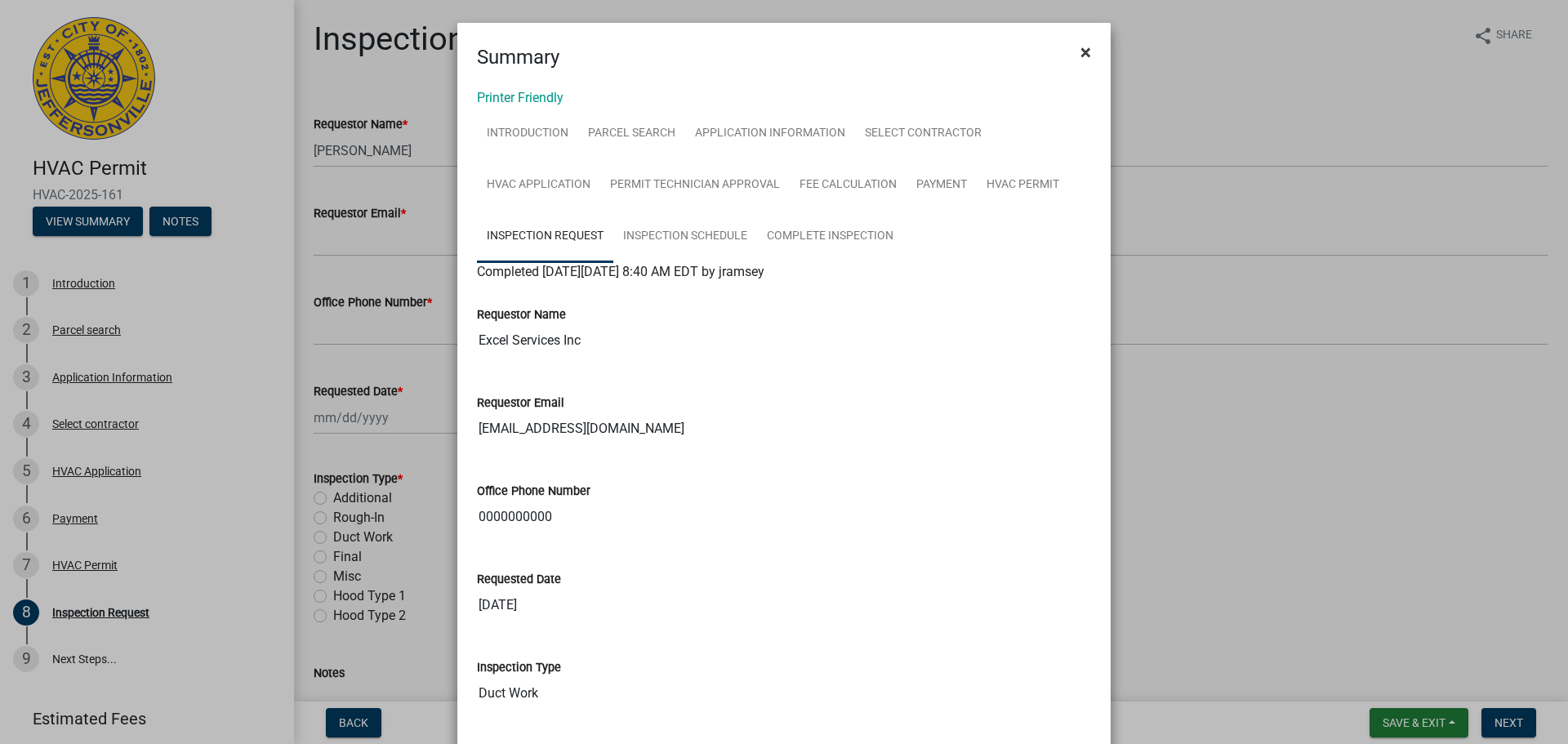
click at [1080, 50] on span "×" at bounding box center [1086, 52] width 11 height 23
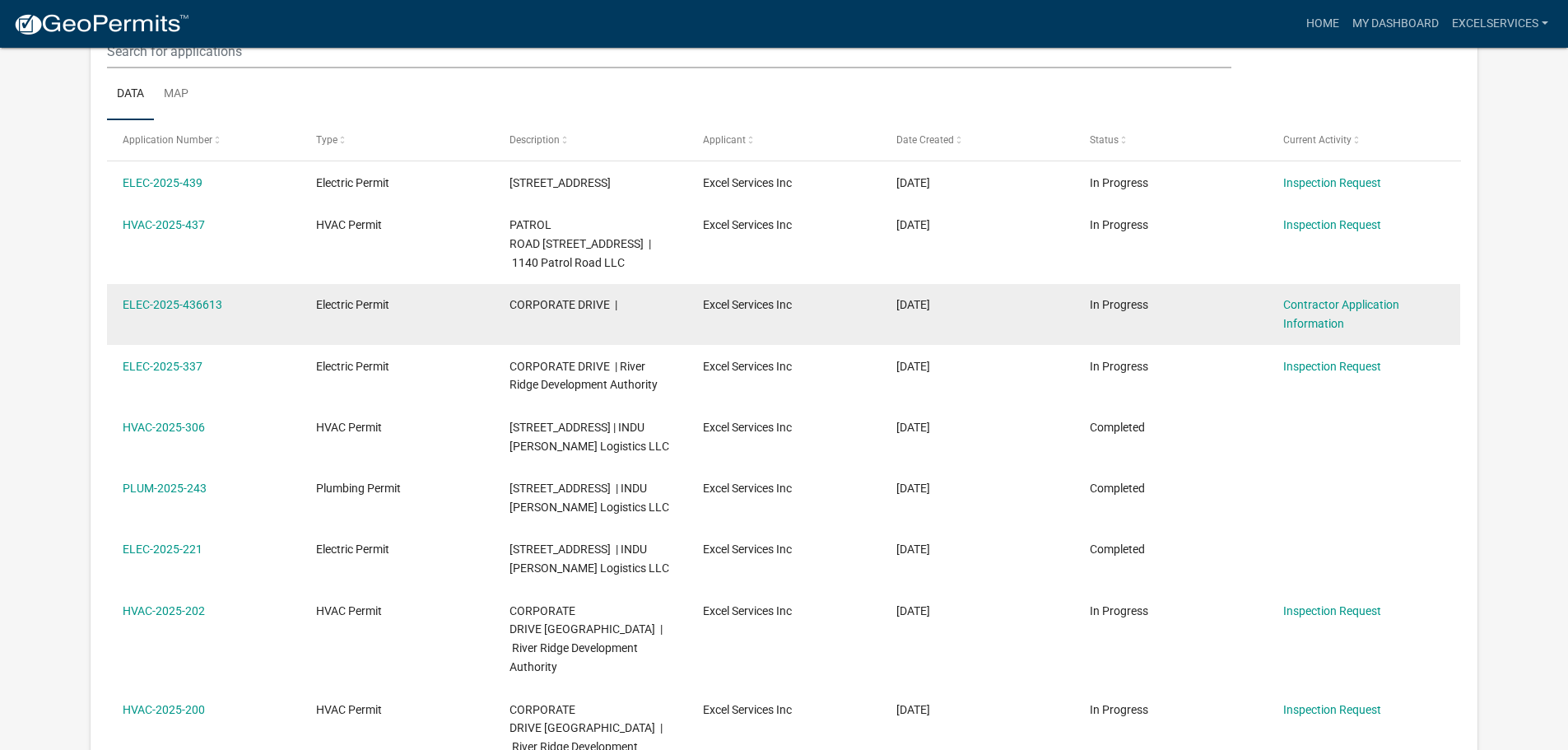
scroll to position [218, 0]
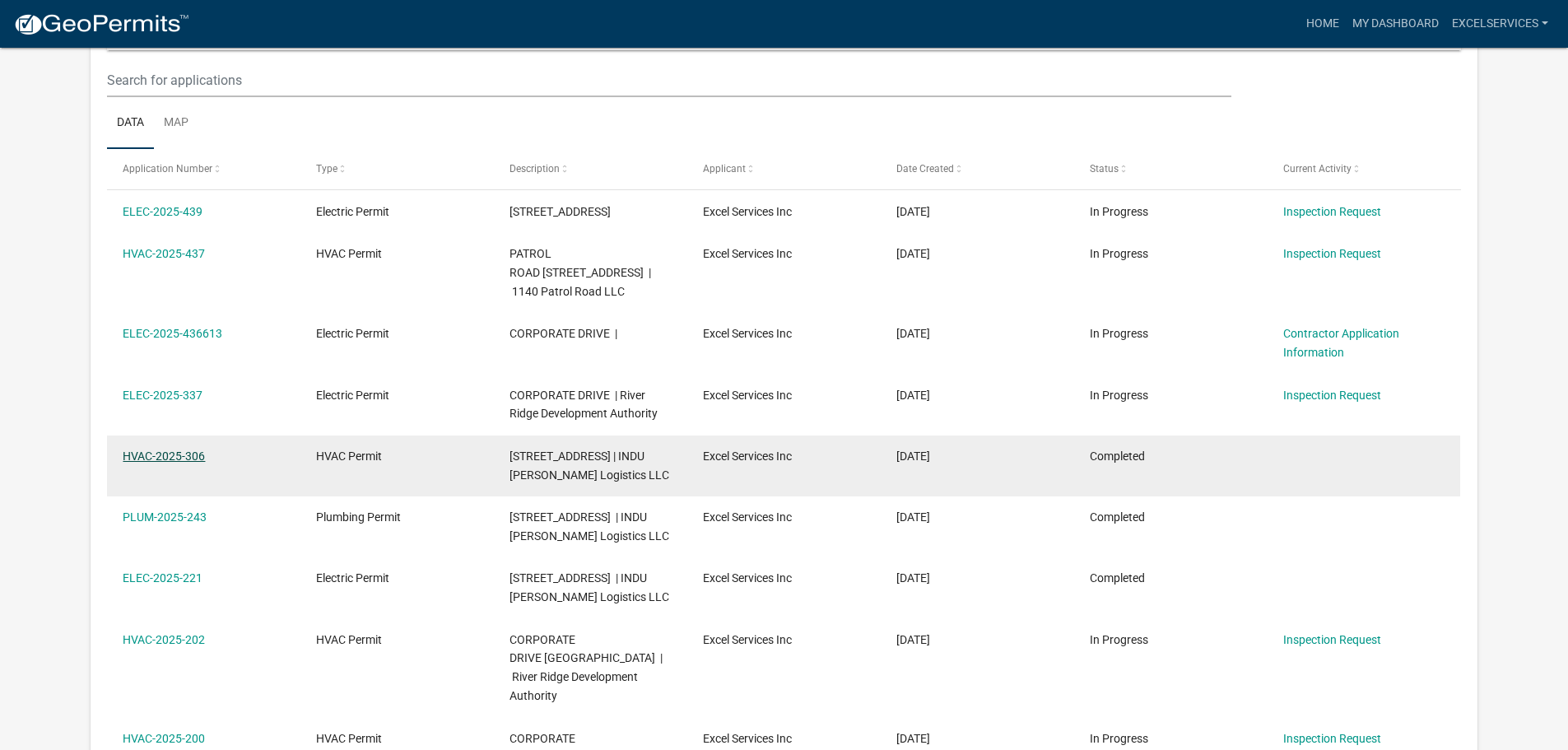
click at [166, 456] on link "HVAC-2025-306" at bounding box center [164, 456] width 82 height 13
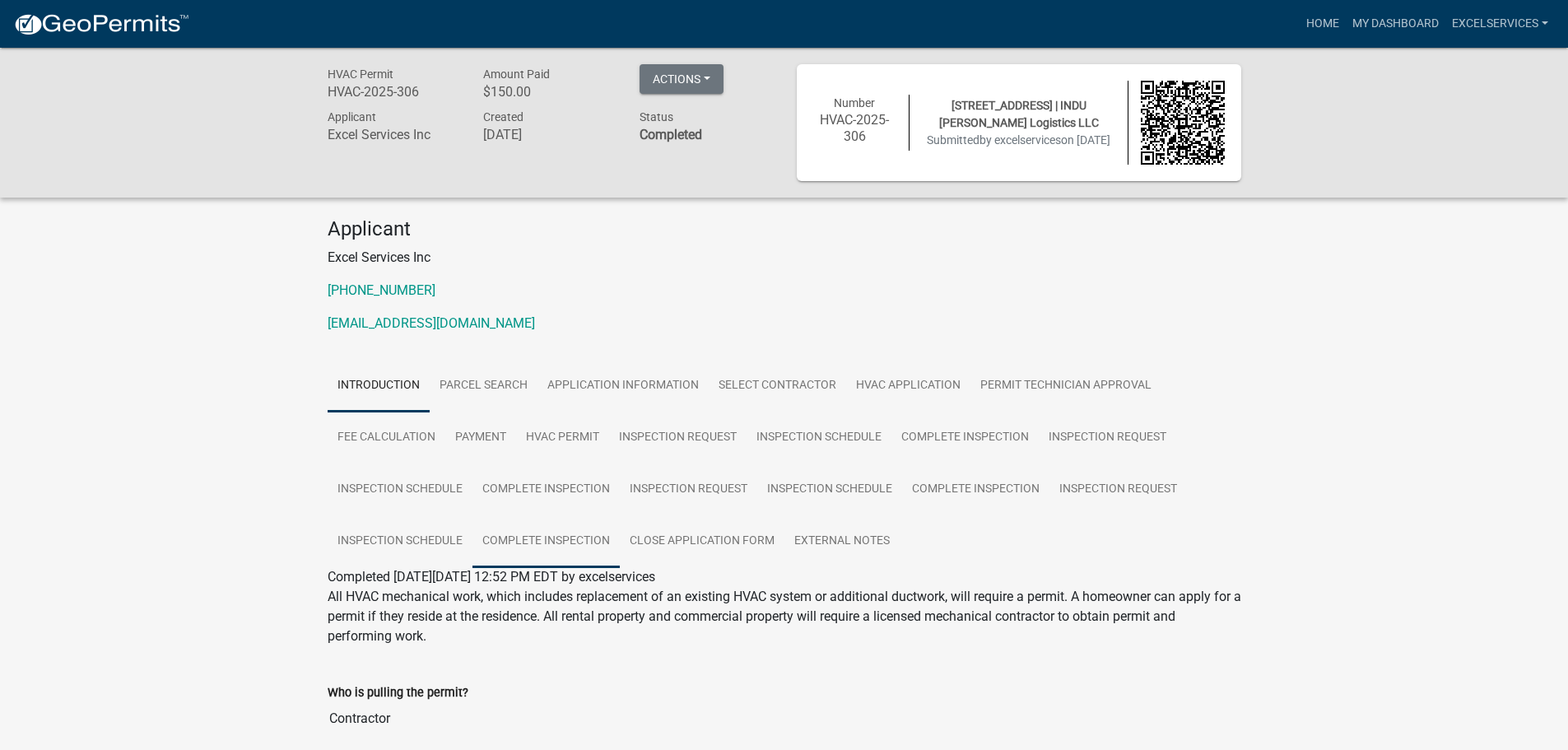
click at [563, 539] on link "Complete Inspection" at bounding box center [546, 542] width 147 height 53
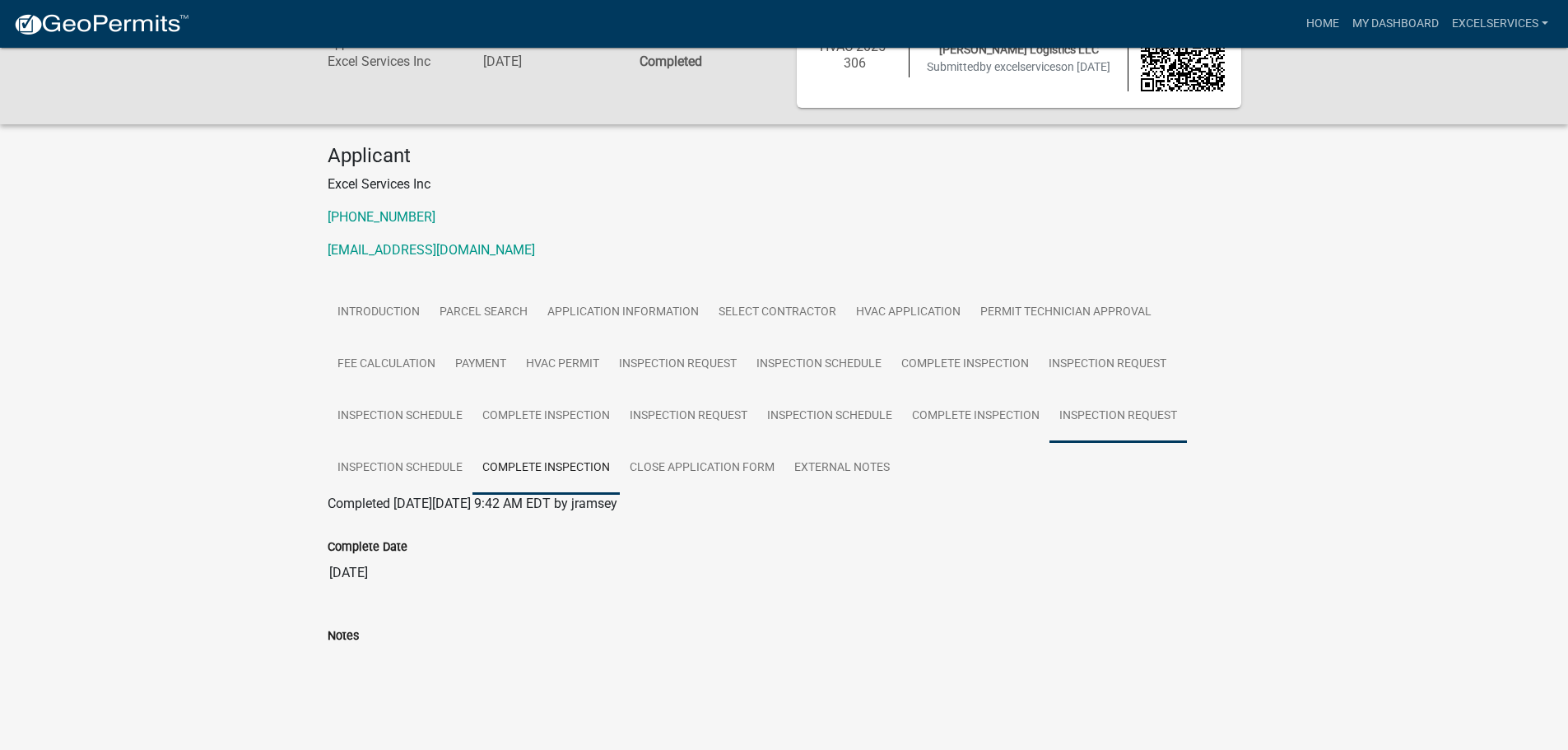
scroll to position [64, 0]
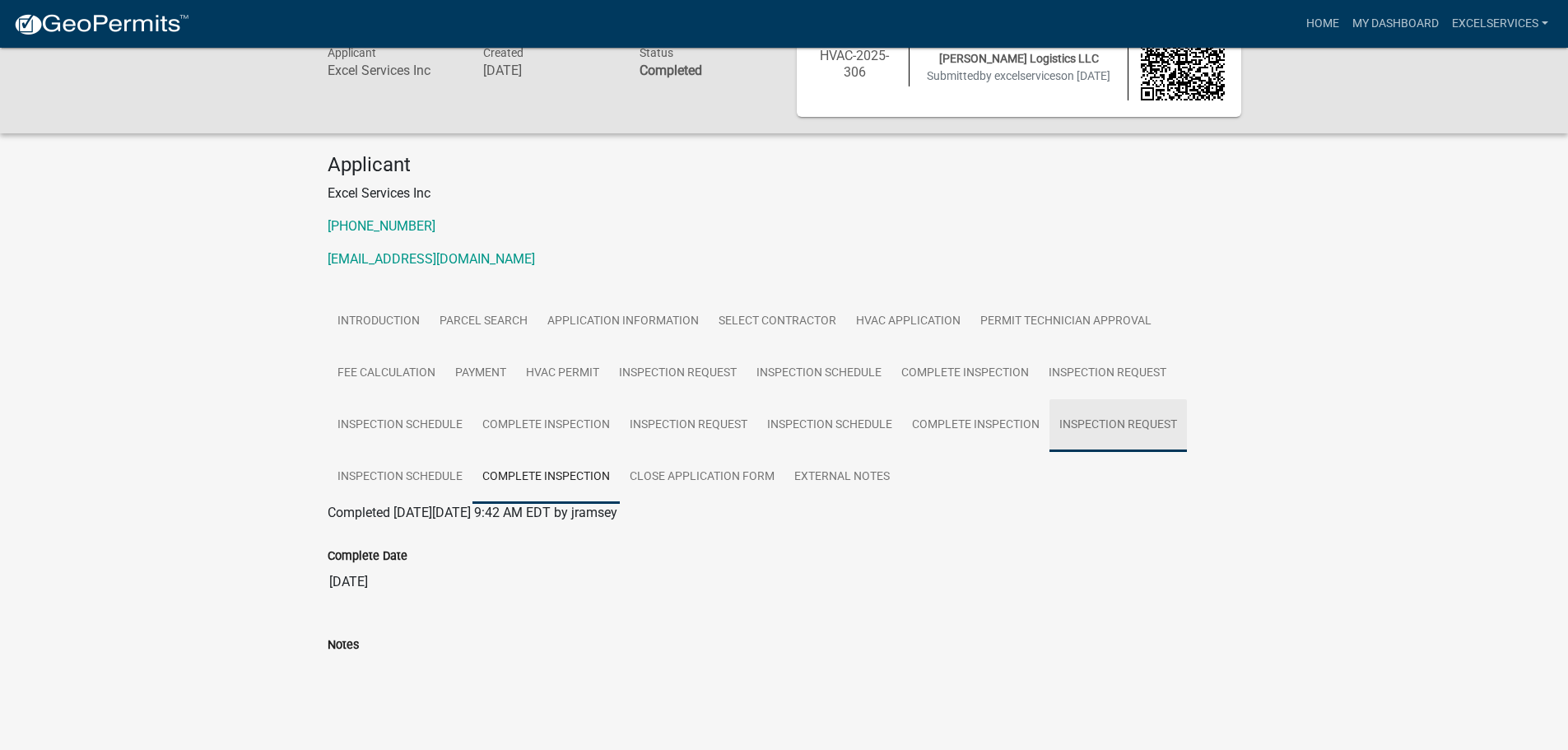
click at [1111, 415] on link "Inspection Request" at bounding box center [1119, 426] width 138 height 53
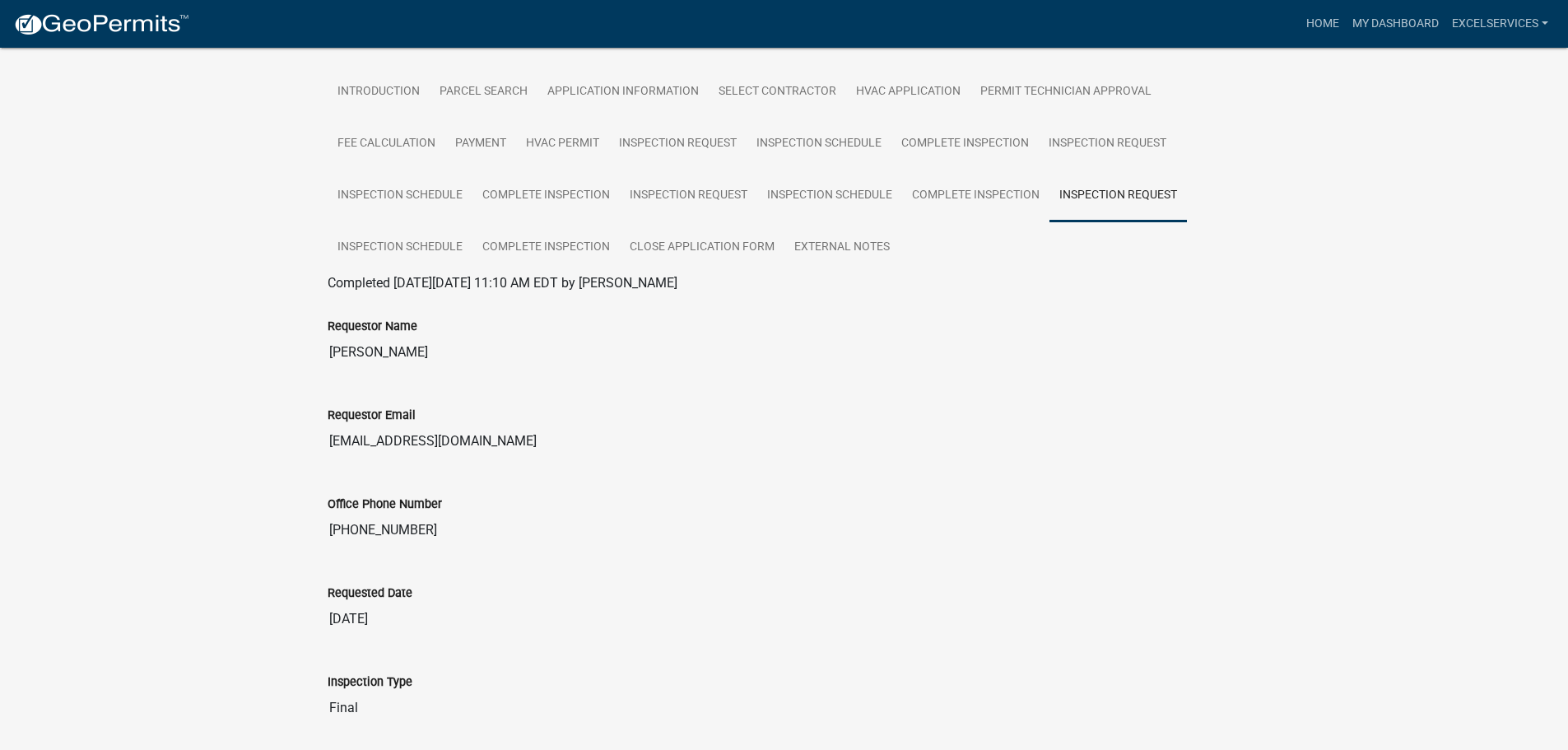
scroll to position [400, 0]
